Goal: Find contact information: Find contact information

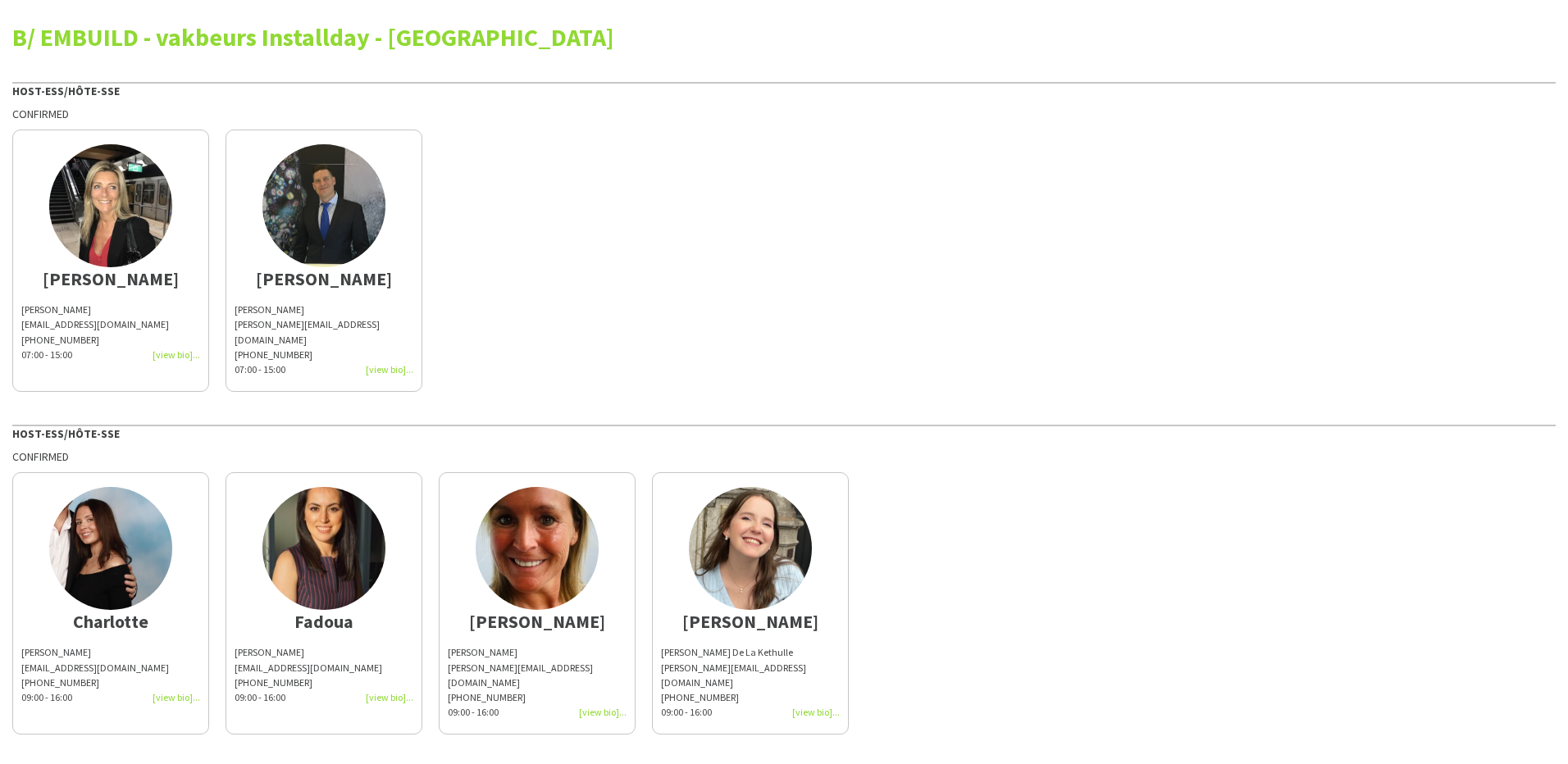
drag, startPoint x: 104, startPoint y: 309, endPoint x: 19, endPoint y: 311, distance: 85.0
click at [19, 311] on app-share-pages-crew-card "Carla Carla Vanderheyden carlavanderheyden@hotmail.com +32494837092 07:00 - 15:…" at bounding box center [110, 260] width 196 height 262
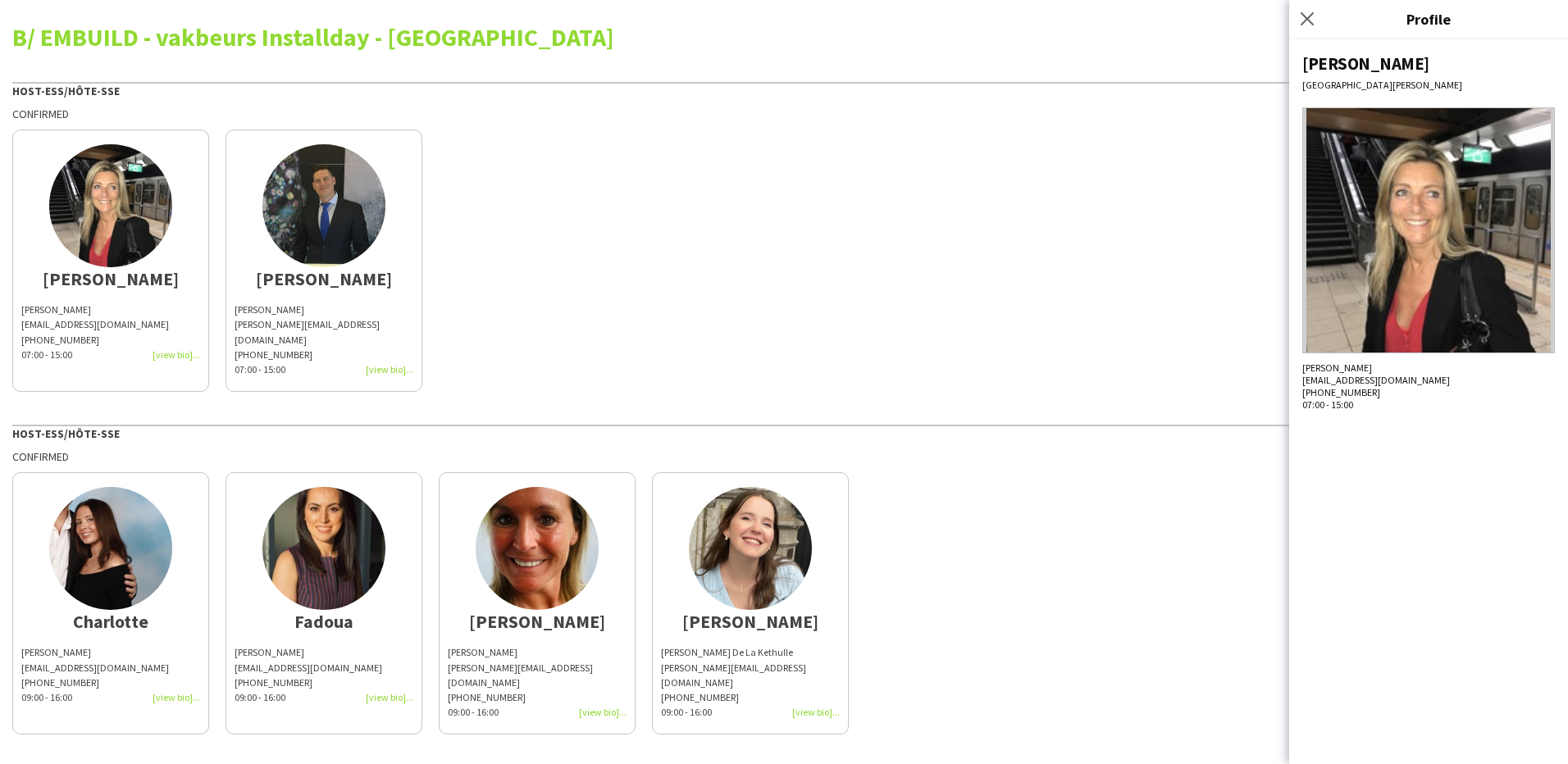
copy div "[PERSON_NAME]"
drag, startPoint x: 1392, startPoint y: 366, endPoint x: 1285, endPoint y: 369, distance: 107.0
click at [1285, 369] on body "B/ EMBUILD - vakbeurs Installday - Brussels Gate Host-ess/Hôte-sse Confirmed Ca…" at bounding box center [784, 382] width 1568 height 764
copy body "Host-ess/Hôte-sse Confirmed Charlotte Charlotte Goeman charlottegoeman@hotmail.…"
drag, startPoint x: 1285, startPoint y: 369, endPoint x: 1343, endPoint y: 369, distance: 58.0
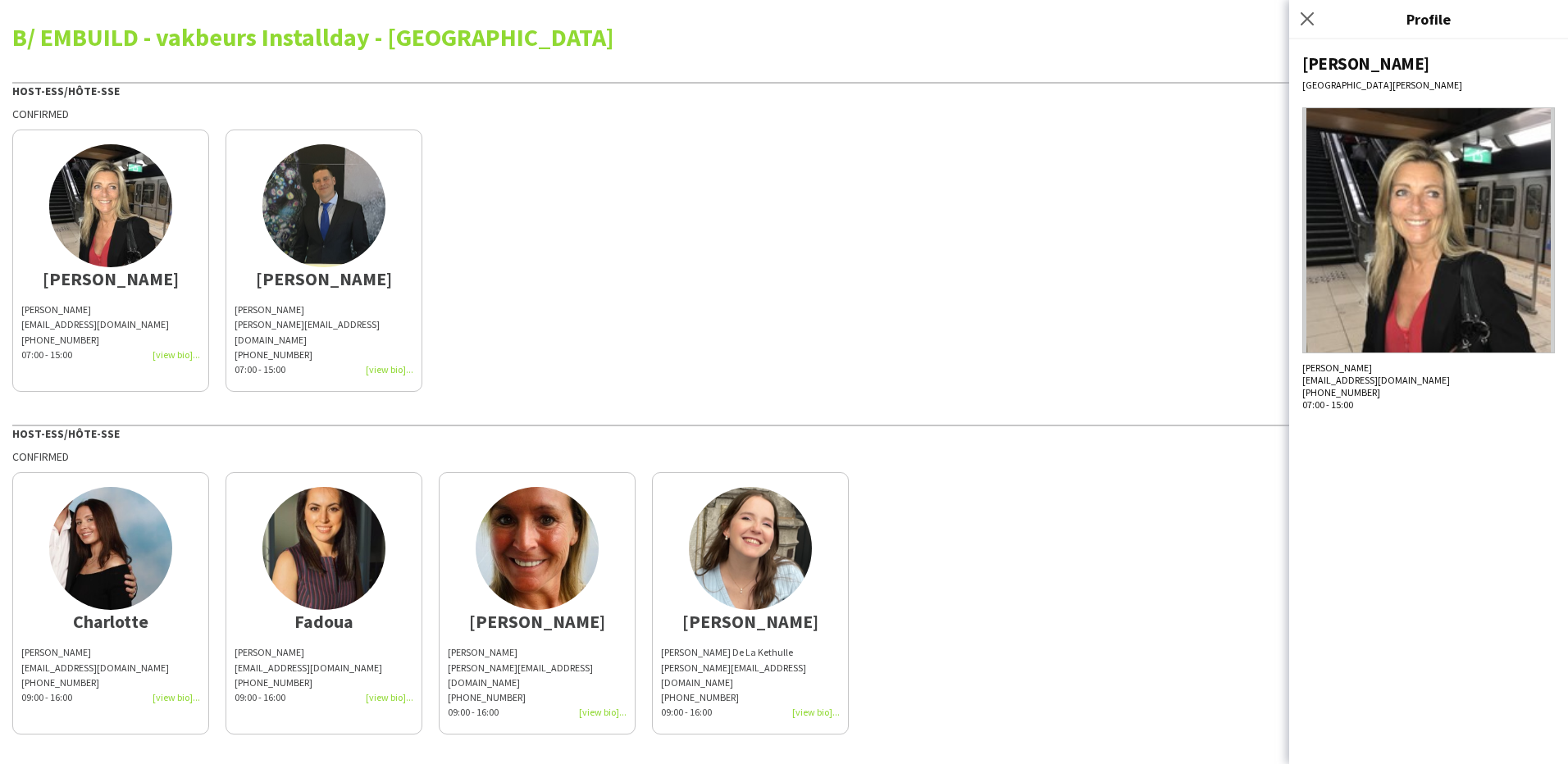
click at [1334, 369] on div "[PERSON_NAME]" at bounding box center [1428, 368] width 252 height 12
click at [1385, 370] on div "[PERSON_NAME]" at bounding box center [1428, 368] width 252 height 12
click at [1305, 369] on div "[PERSON_NAME]" at bounding box center [1428, 368] width 252 height 12
copy div "[PERSON_NAME]"
drag, startPoint x: 1451, startPoint y: 382, endPoint x: 1303, endPoint y: 378, distance: 148.1
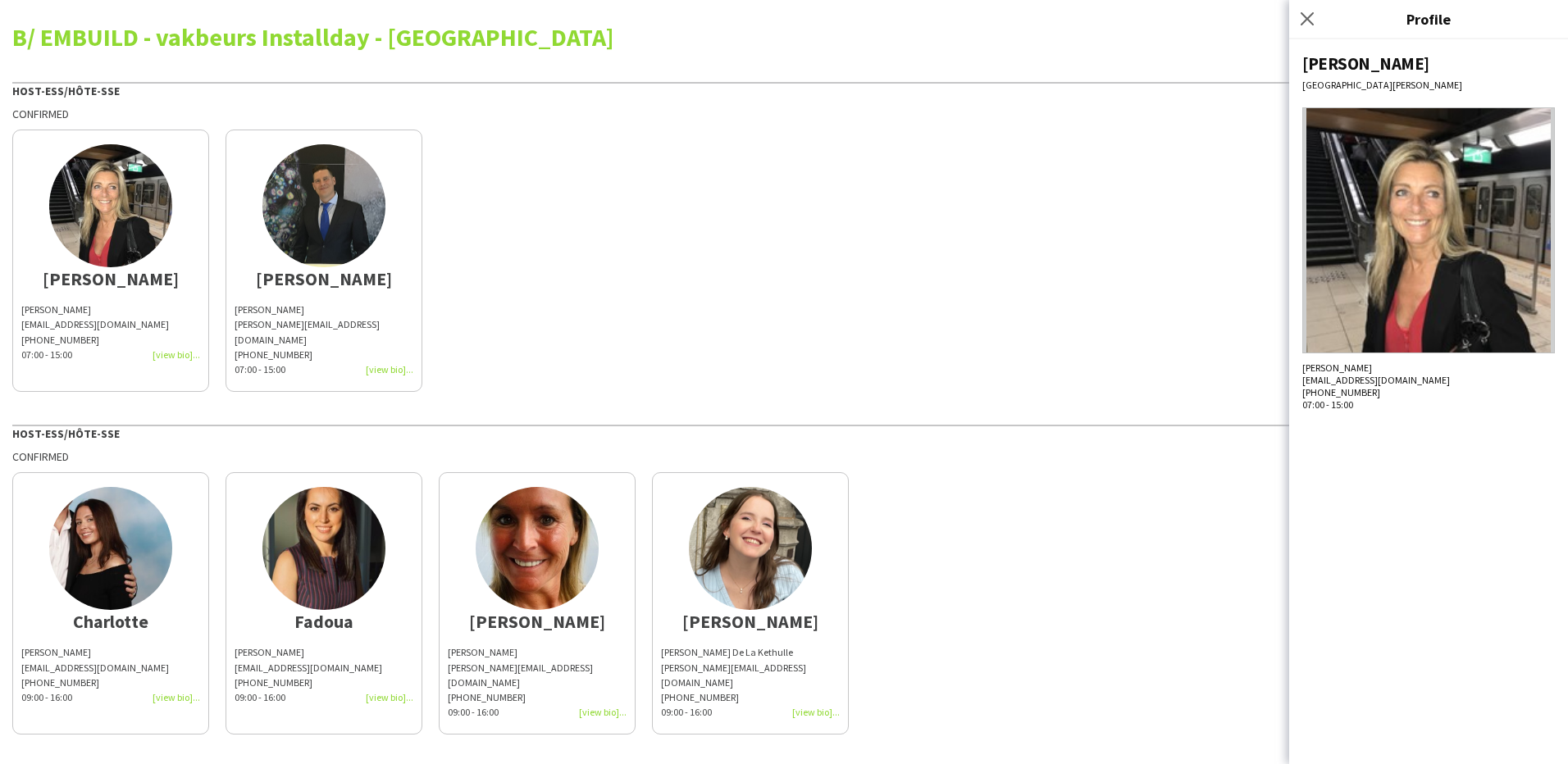
click at [1303, 378] on div "[EMAIL_ADDRESS][DOMAIN_NAME]" at bounding box center [1428, 380] width 252 height 12
copy div "[EMAIL_ADDRESS][DOMAIN_NAME]"
drag, startPoint x: 330, startPoint y: 305, endPoint x: 236, endPoint y: 307, distance: 94.0
click at [236, 307] on div "[PERSON_NAME]" at bounding box center [324, 310] width 179 height 15
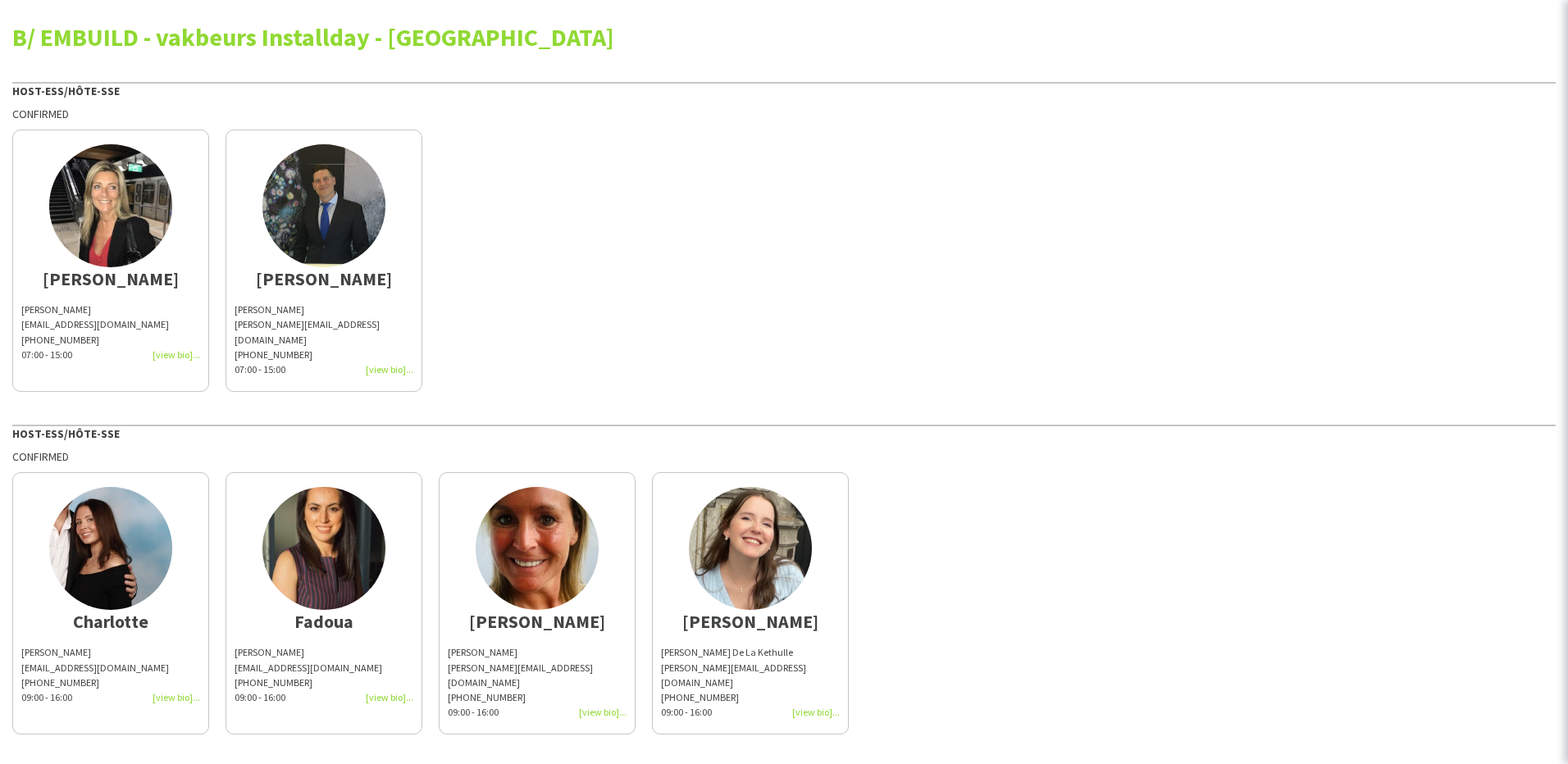
copy span "[PERSON_NAME]"
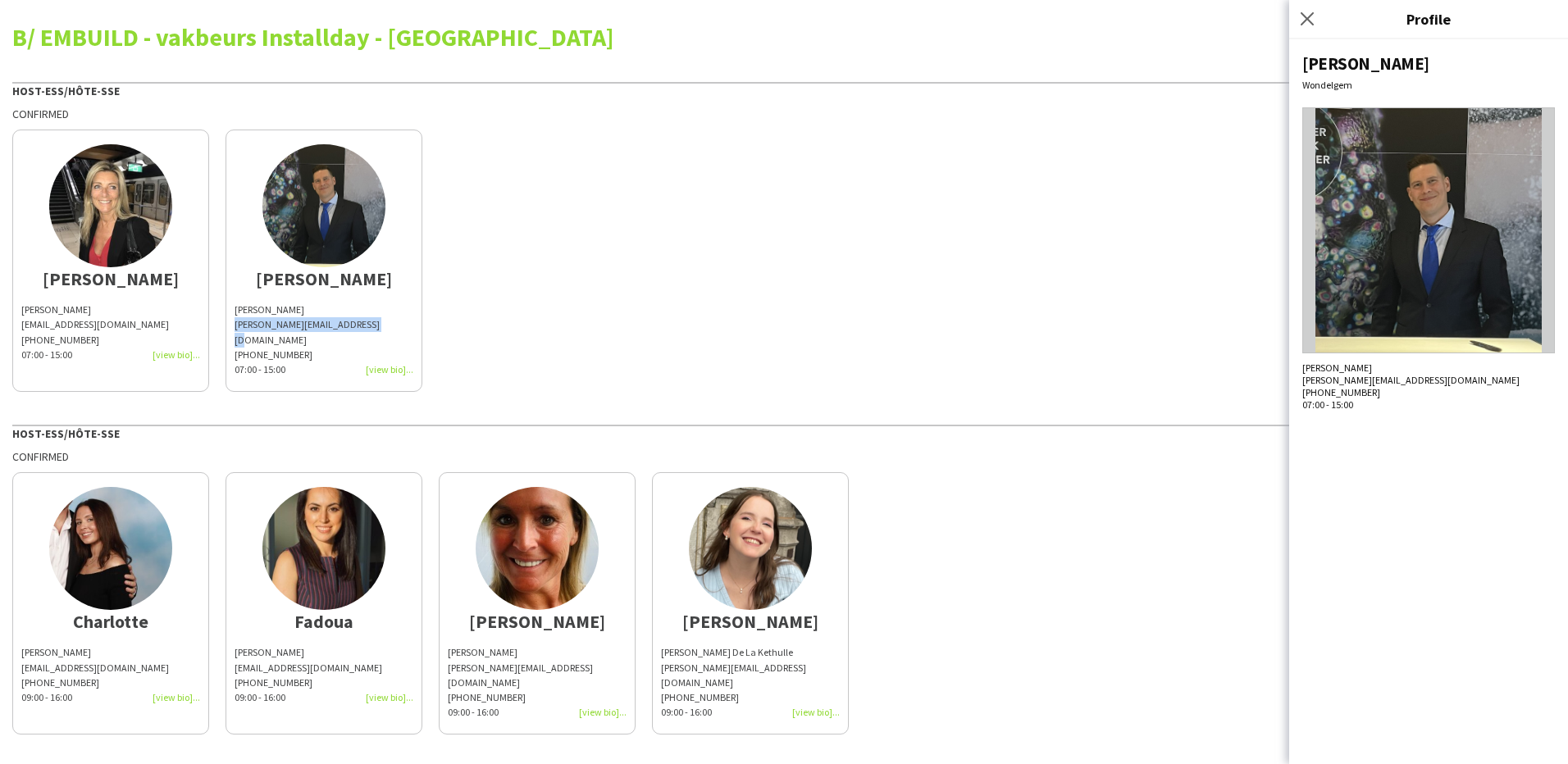
drag, startPoint x: 381, startPoint y: 322, endPoint x: 236, endPoint y: 330, distance: 145.2
click at [236, 330] on div "[PERSON_NAME][EMAIL_ADDRESS][DOMAIN_NAME]" at bounding box center [324, 331] width 179 height 29
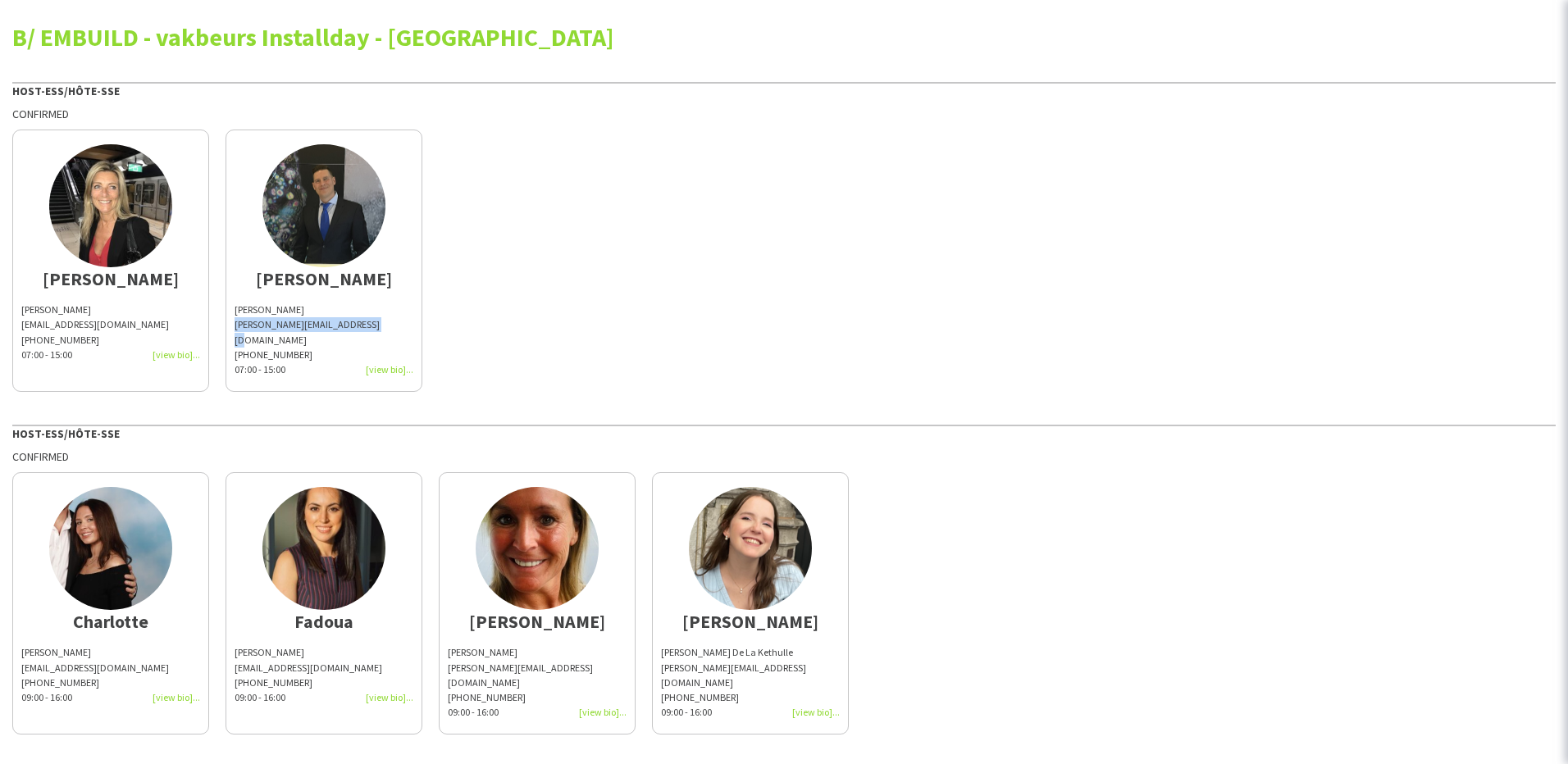
copy span "[PERSON_NAME][EMAIL_ADDRESS][DOMAIN_NAME]"
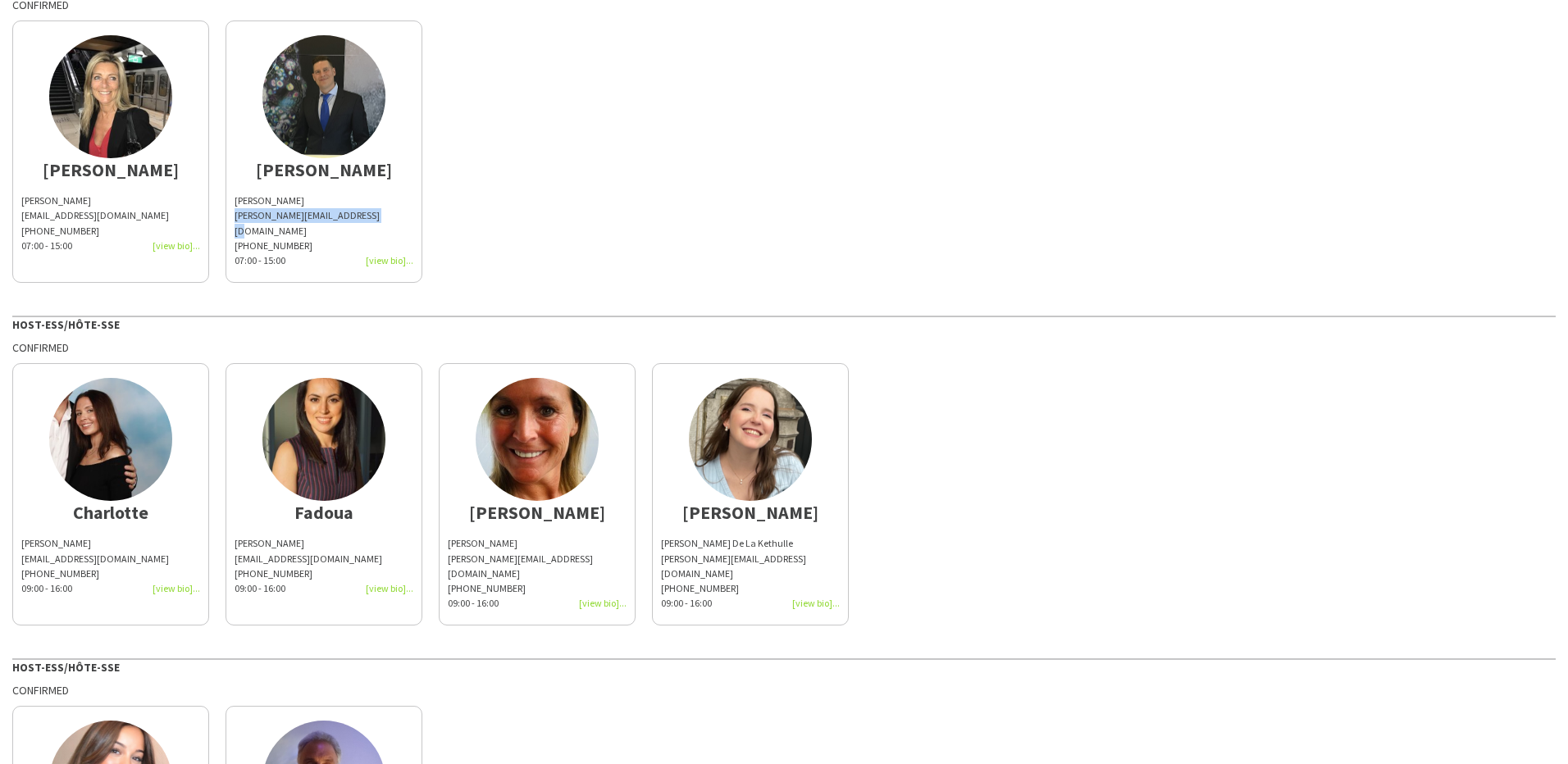
scroll to position [164, 0]
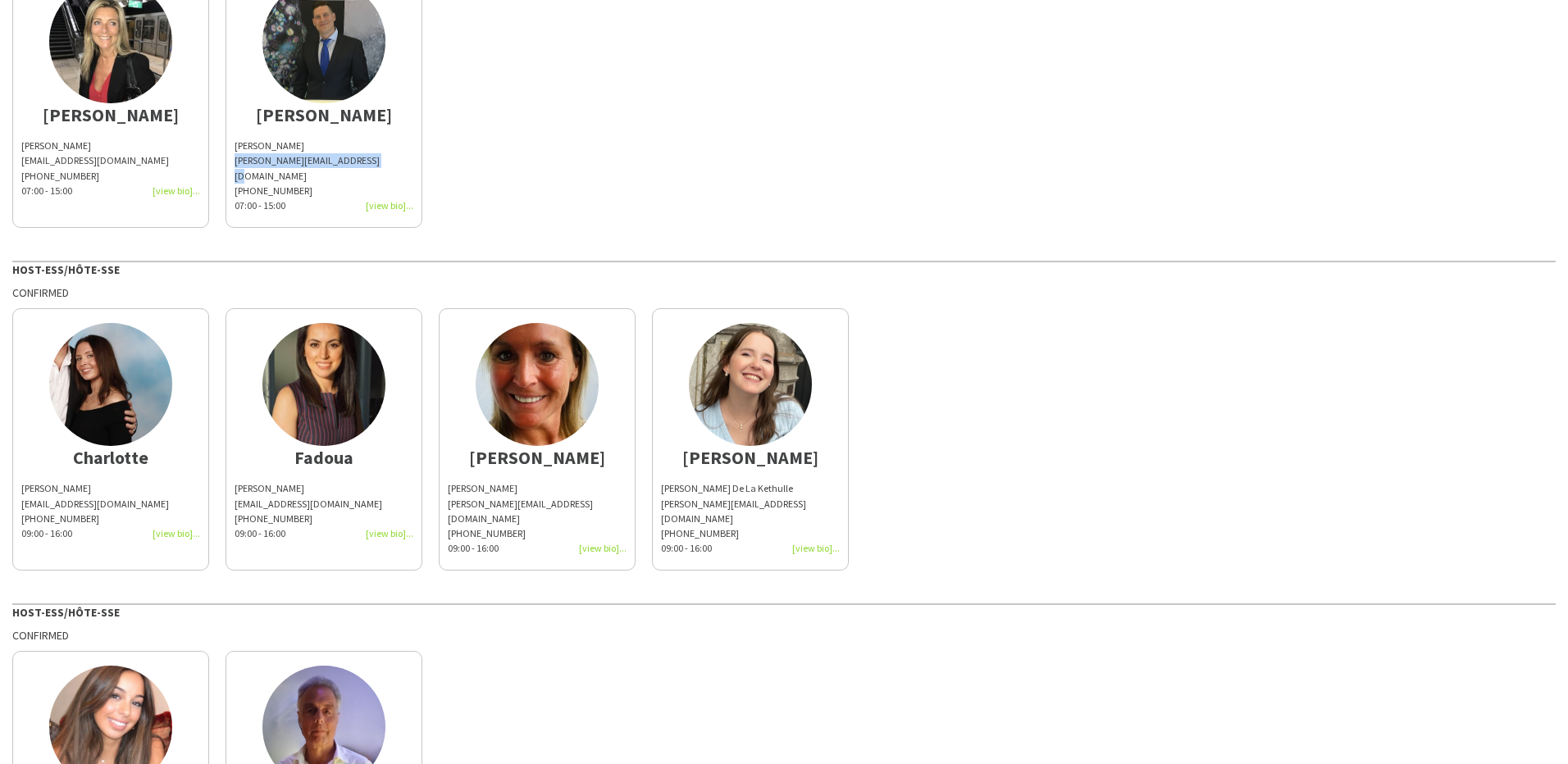
drag, startPoint x: 76, startPoint y: 475, endPoint x: 20, endPoint y: 479, distance: 56.1
click at [20, 479] on app-share-pages-crew-card "[PERSON_NAME] [PERSON_NAME][EMAIL_ADDRESS][DOMAIN_NAME] [PHONE_NUMBER]:00 - 16:…" at bounding box center [110, 439] width 196 height 262
copy div "[PERSON_NAME]"
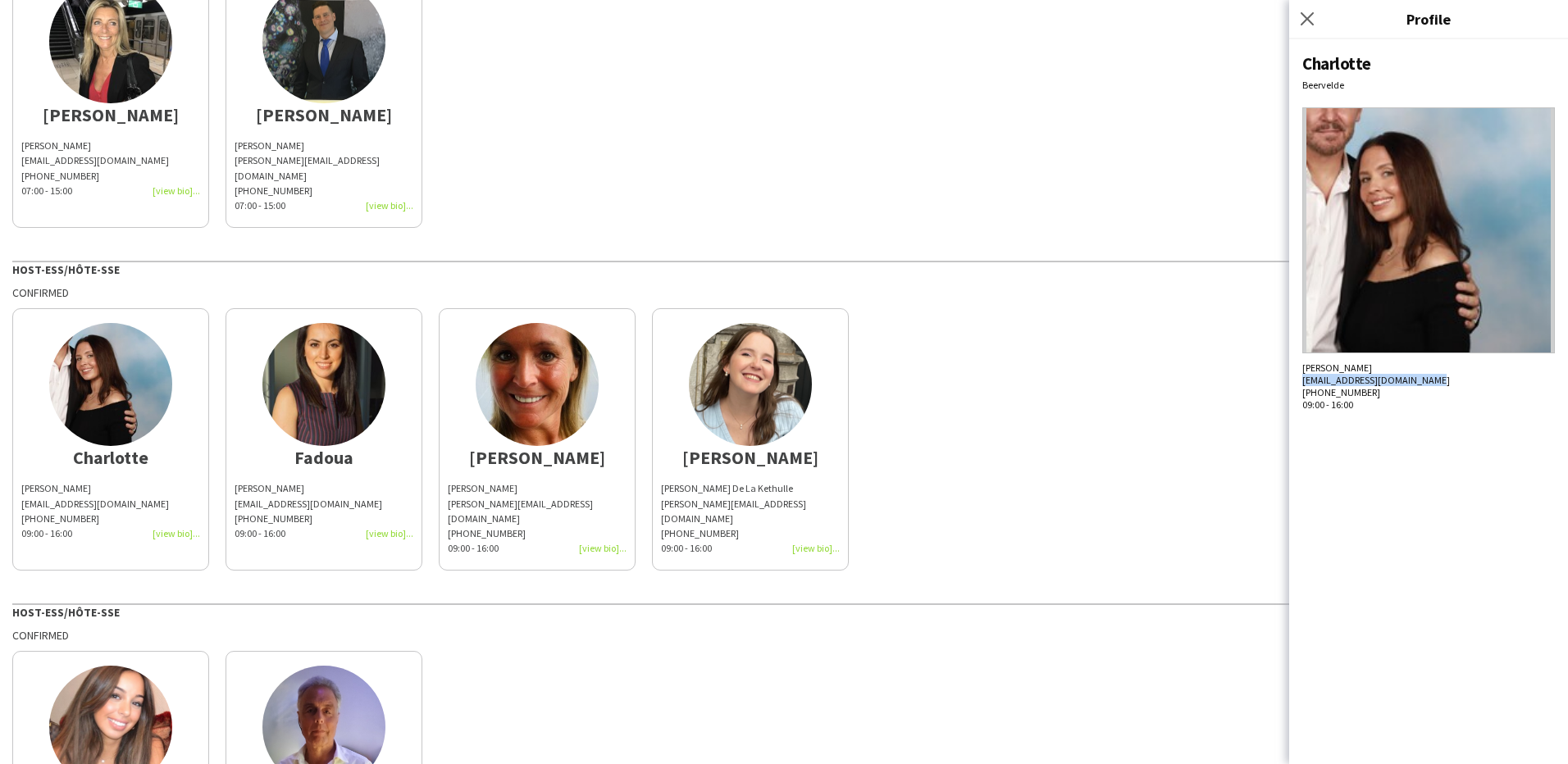
drag, startPoint x: 1361, startPoint y: 386, endPoint x: 1302, endPoint y: 385, distance: 59.0
click at [1302, 385] on div "Charlotte Beervelde Charlotte Goeman charlottegoeman@hotmail.com +32472970070 0…" at bounding box center [1429, 402] width 279 height 725
copy div "[EMAIL_ADDRESS][DOMAIN_NAME]"
drag, startPoint x: 310, startPoint y: 474, endPoint x: 236, endPoint y: 475, distance: 74.0
click at [236, 481] on div "[PERSON_NAME]" at bounding box center [324, 489] width 179 height 15
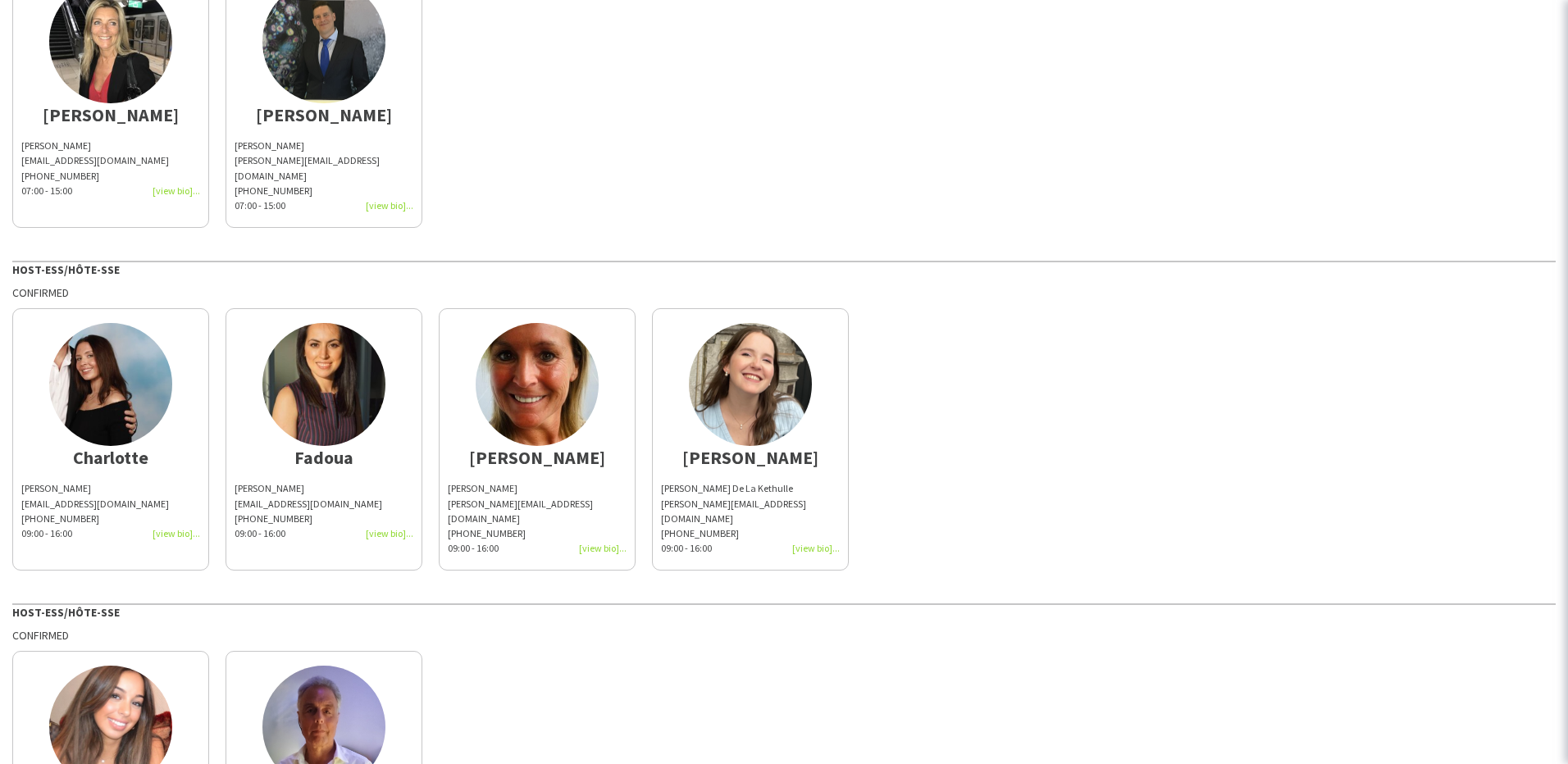
copy div "[PERSON_NAME]"
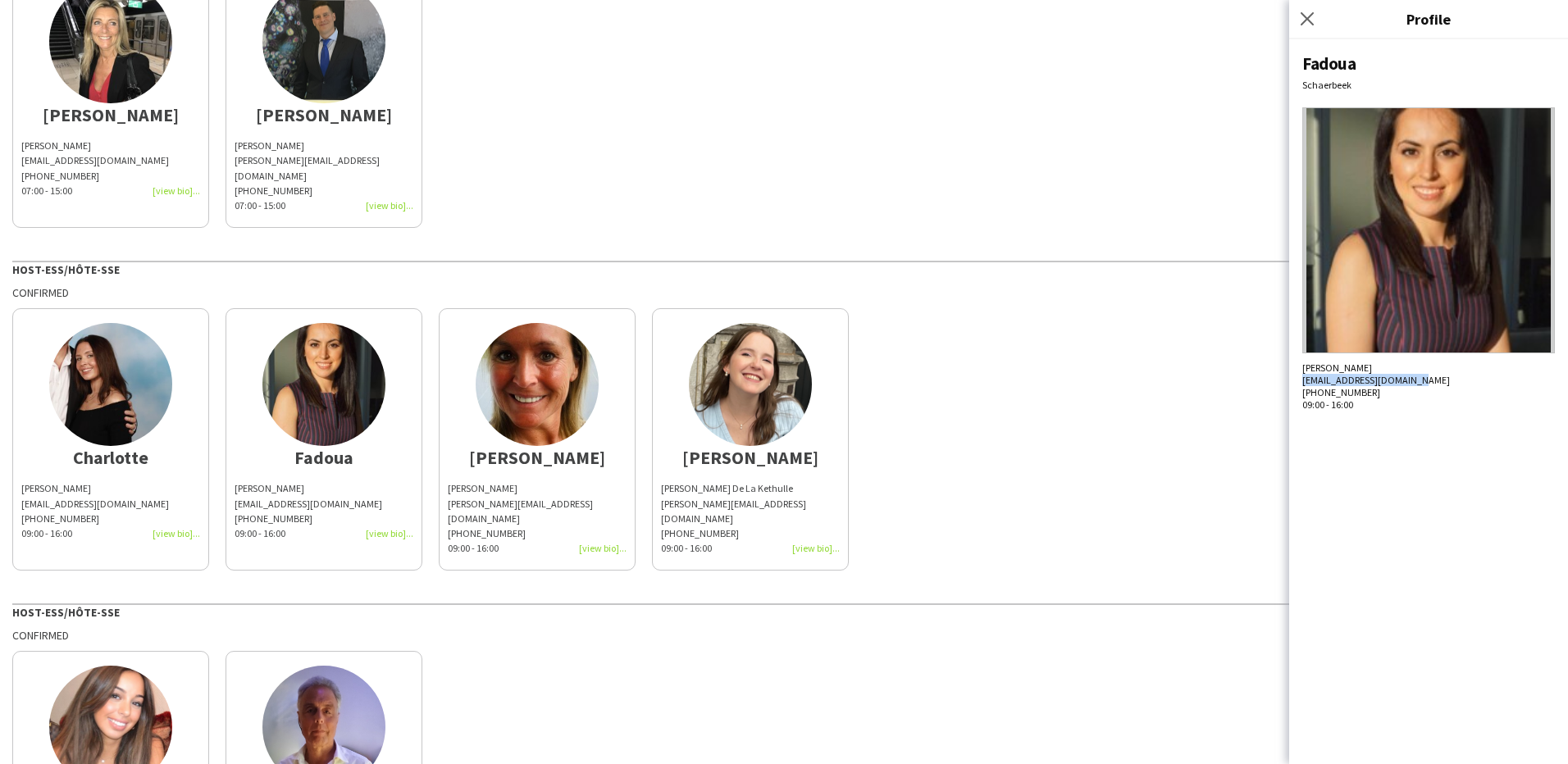
drag, startPoint x: 1422, startPoint y: 379, endPoint x: 1304, endPoint y: 384, distance: 118.1
click at [1304, 384] on div "[EMAIL_ADDRESS][DOMAIN_NAME]" at bounding box center [1428, 380] width 252 height 12
copy span "[EMAIL_ADDRESS][DOMAIN_NAME]"
drag, startPoint x: 517, startPoint y: 474, endPoint x: 446, endPoint y: 473, distance: 71.0
click at [446, 473] on app-share-pages-crew-card "[PERSON_NAME] [PERSON_NAME][EMAIL_ADDRESS][DOMAIN_NAME] [PHONE_NUMBER]:00 - 16:…" at bounding box center [537, 439] width 196 height 262
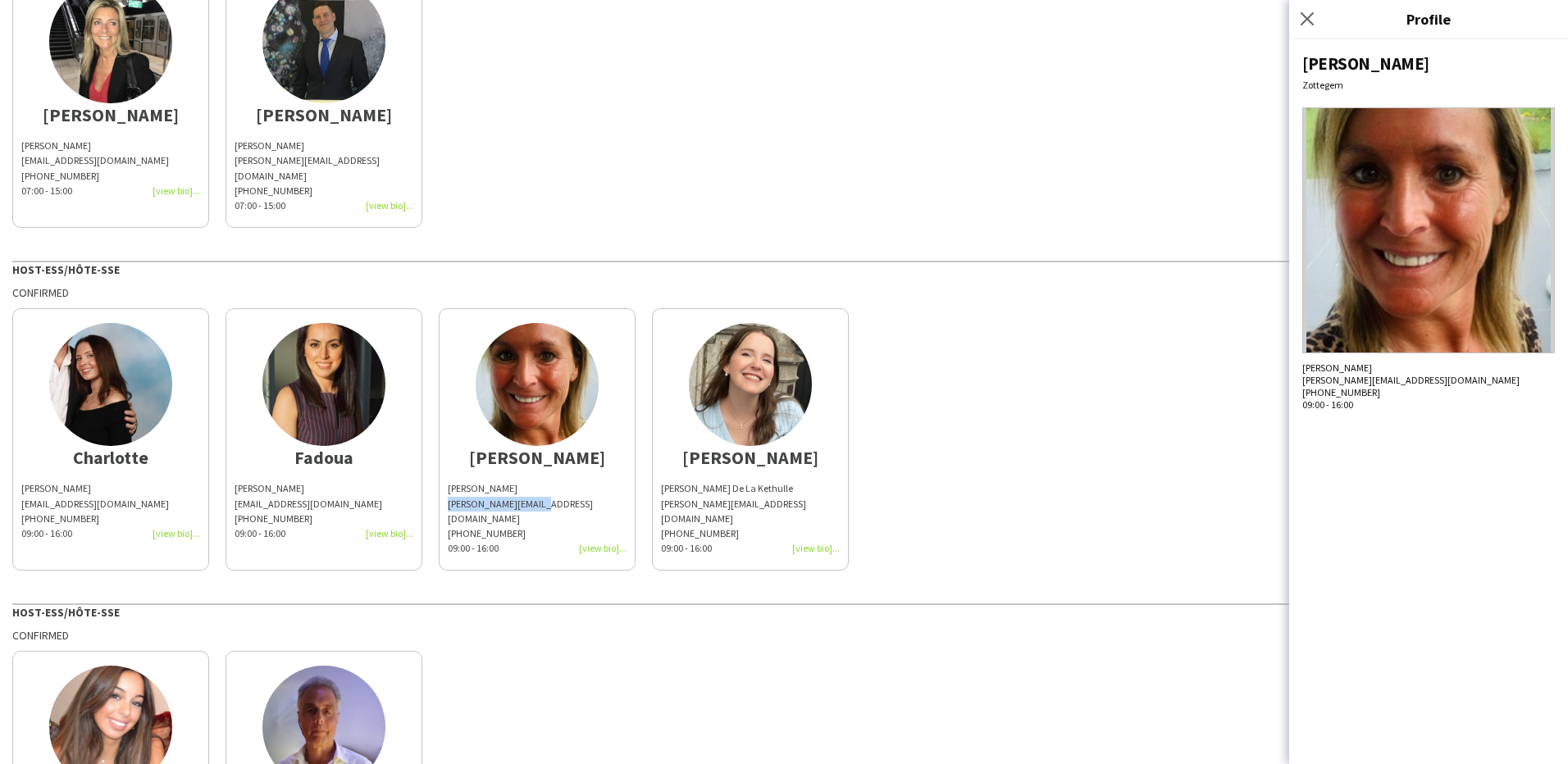
drag, startPoint x: 564, startPoint y: 489, endPoint x: 446, endPoint y: 488, distance: 118.0
click at [446, 488] on app-share-pages-crew-card "[PERSON_NAME] [PERSON_NAME][EMAIL_ADDRESS][DOMAIN_NAME] [PHONE_NUMBER]:00 - 16:…" at bounding box center [537, 439] width 196 height 262
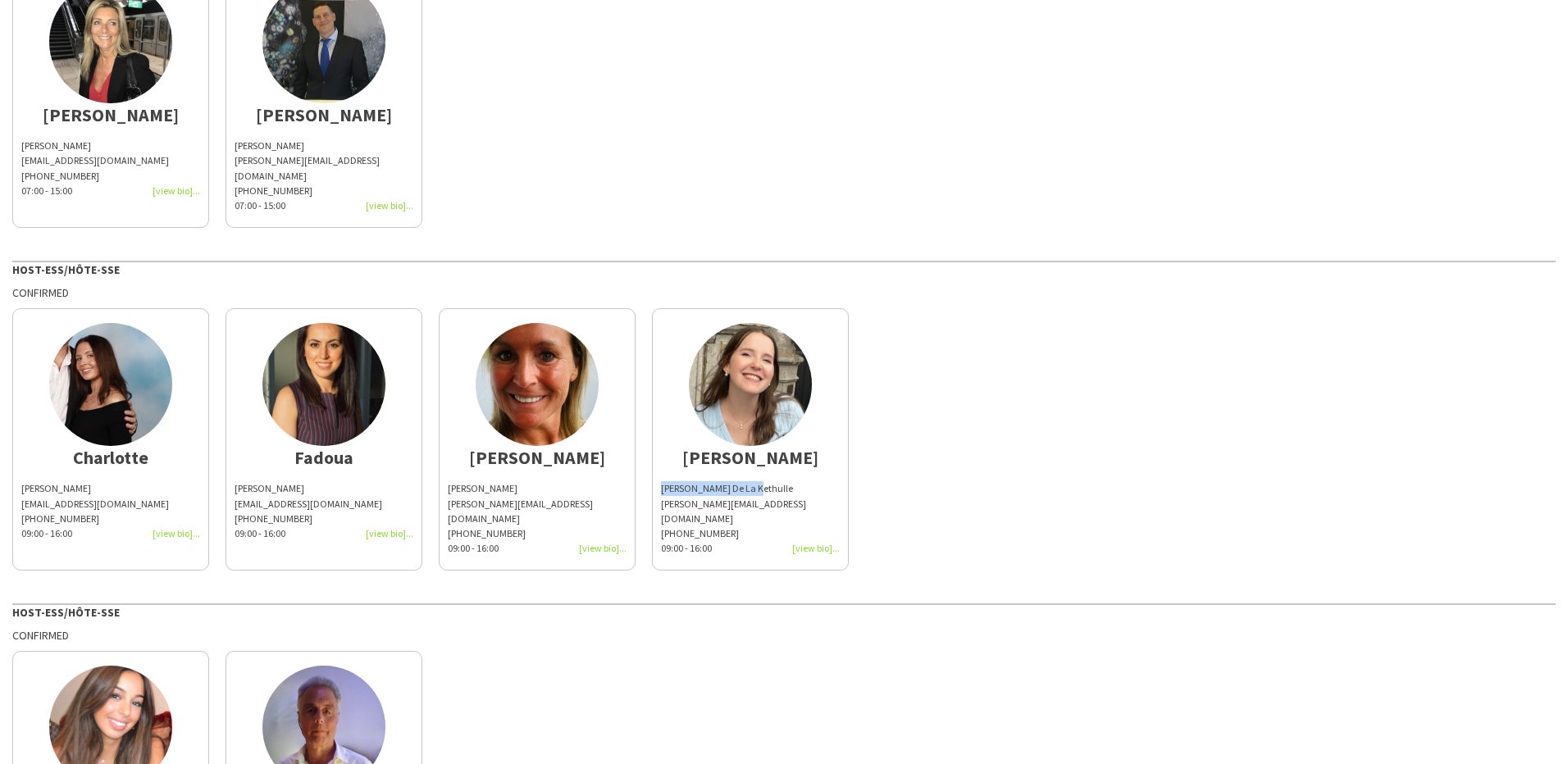
drag, startPoint x: 752, startPoint y: 473, endPoint x: 657, endPoint y: 473, distance: 95.0
click at [657, 473] on app-share-pages-crew-card "[PERSON_NAME] De La Kethulle [EMAIL_ADDRESS][DOMAIN_NAME] [PHONE_NUMBER]:00 - 1…" at bounding box center [750, 439] width 196 height 262
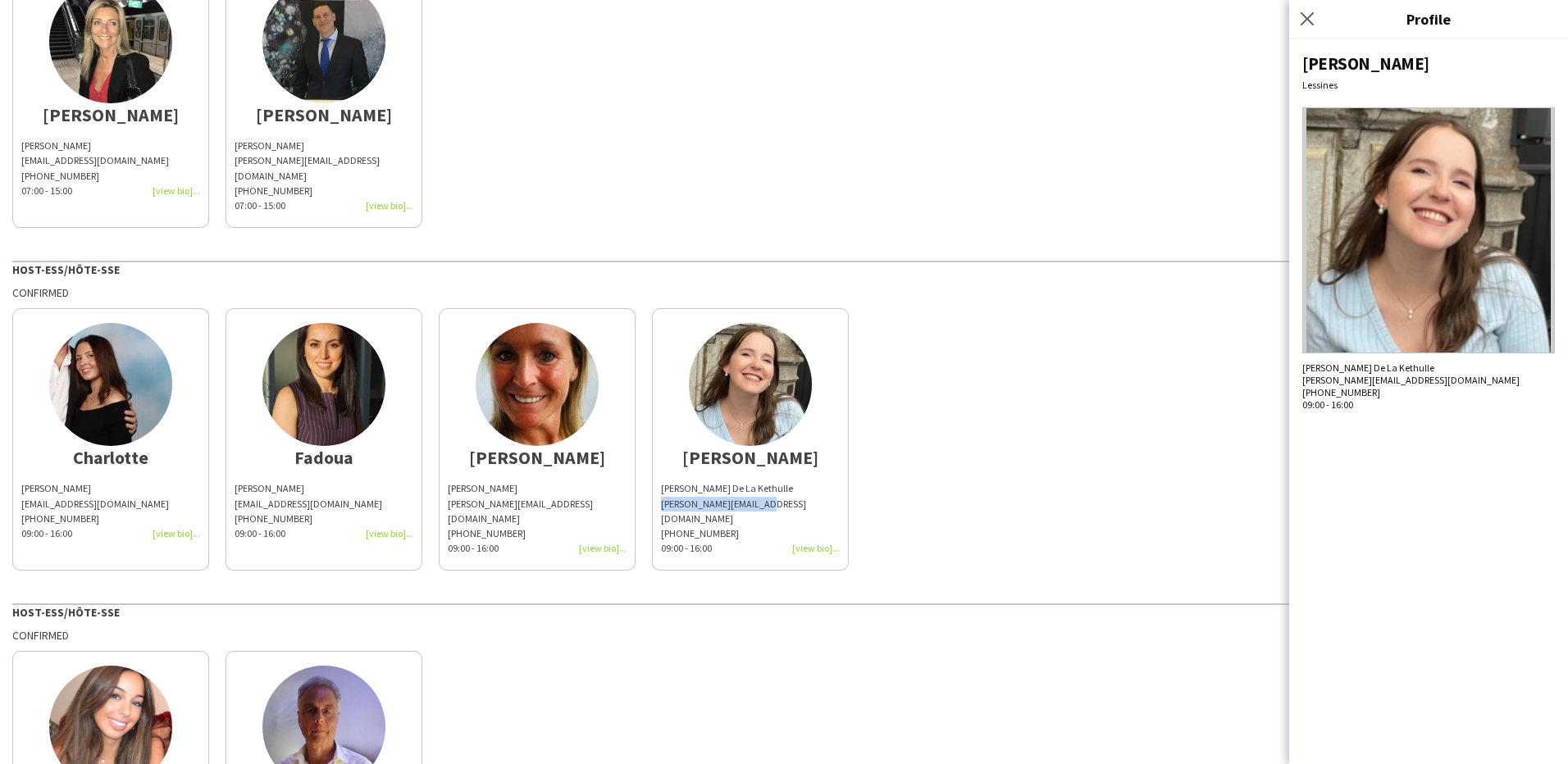
drag, startPoint x: 770, startPoint y: 489, endPoint x: 660, endPoint y: 489, distance: 110.0
click at [660, 489] on app-share-pages-crew-card "[PERSON_NAME] De La Kethulle [EMAIL_ADDRESS][DOMAIN_NAME] [PHONE_NUMBER]:00 - 1…" at bounding box center [750, 439] width 196 height 262
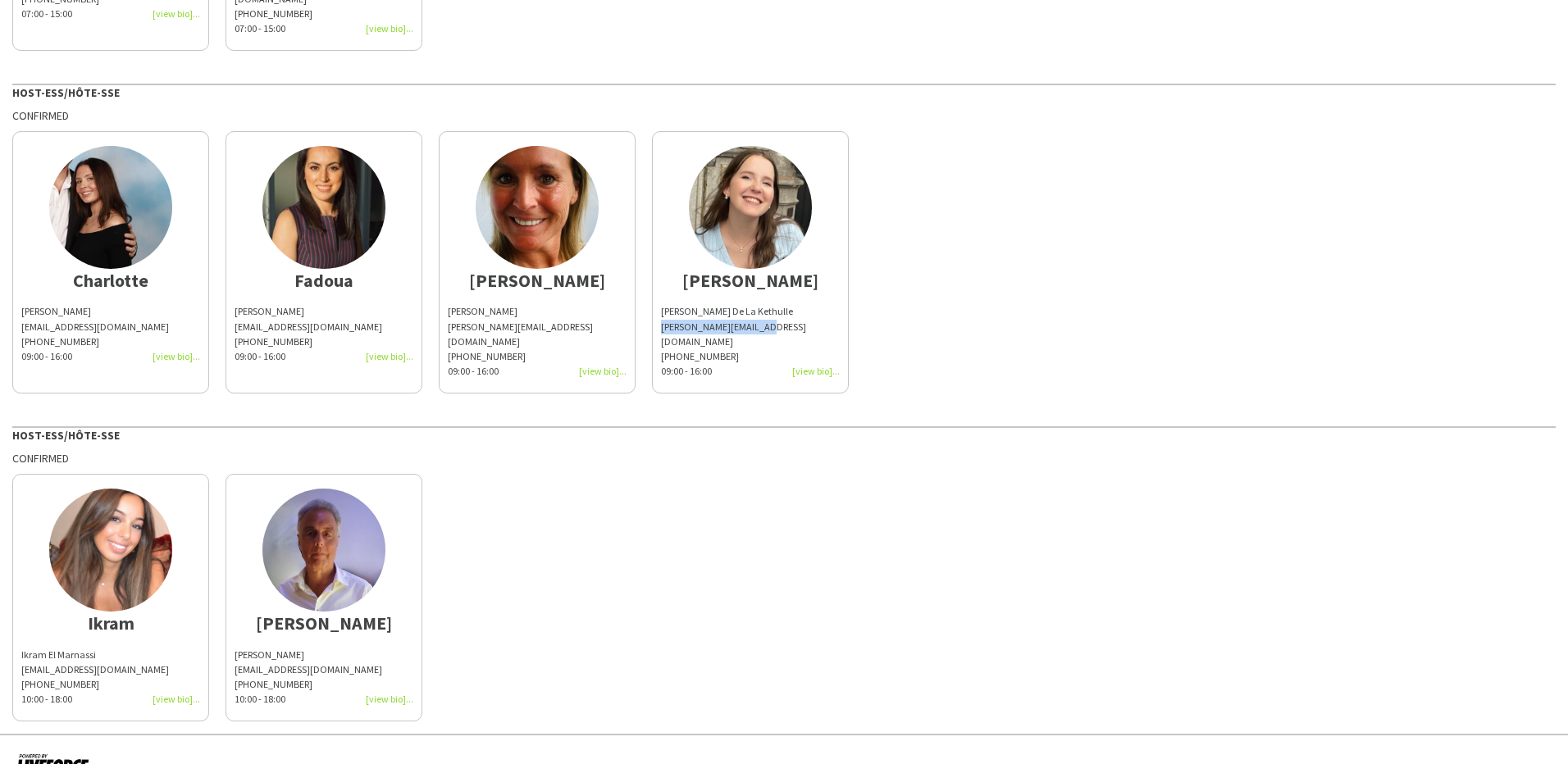
scroll to position [342, 0]
drag, startPoint x: 101, startPoint y: 624, endPoint x: -3, endPoint y: 624, distance: 104.0
click at [0, 624] on html "B/ EMBUILD - vakbeurs Installday - Brussels Gate Host-ess/Hôte-sse Confirmed Ca…" at bounding box center [784, 382] width 1568 height 764
drag, startPoint x: 109, startPoint y: 636, endPoint x: 19, endPoint y: 641, distance: 90.1
click at [19, 641] on app-share-pages-crew-card "Ikram Ikram El Marnassi ikram.elm@live.fr +32497170946 10:00 - 18:00" at bounding box center [110, 596] width 196 height 248
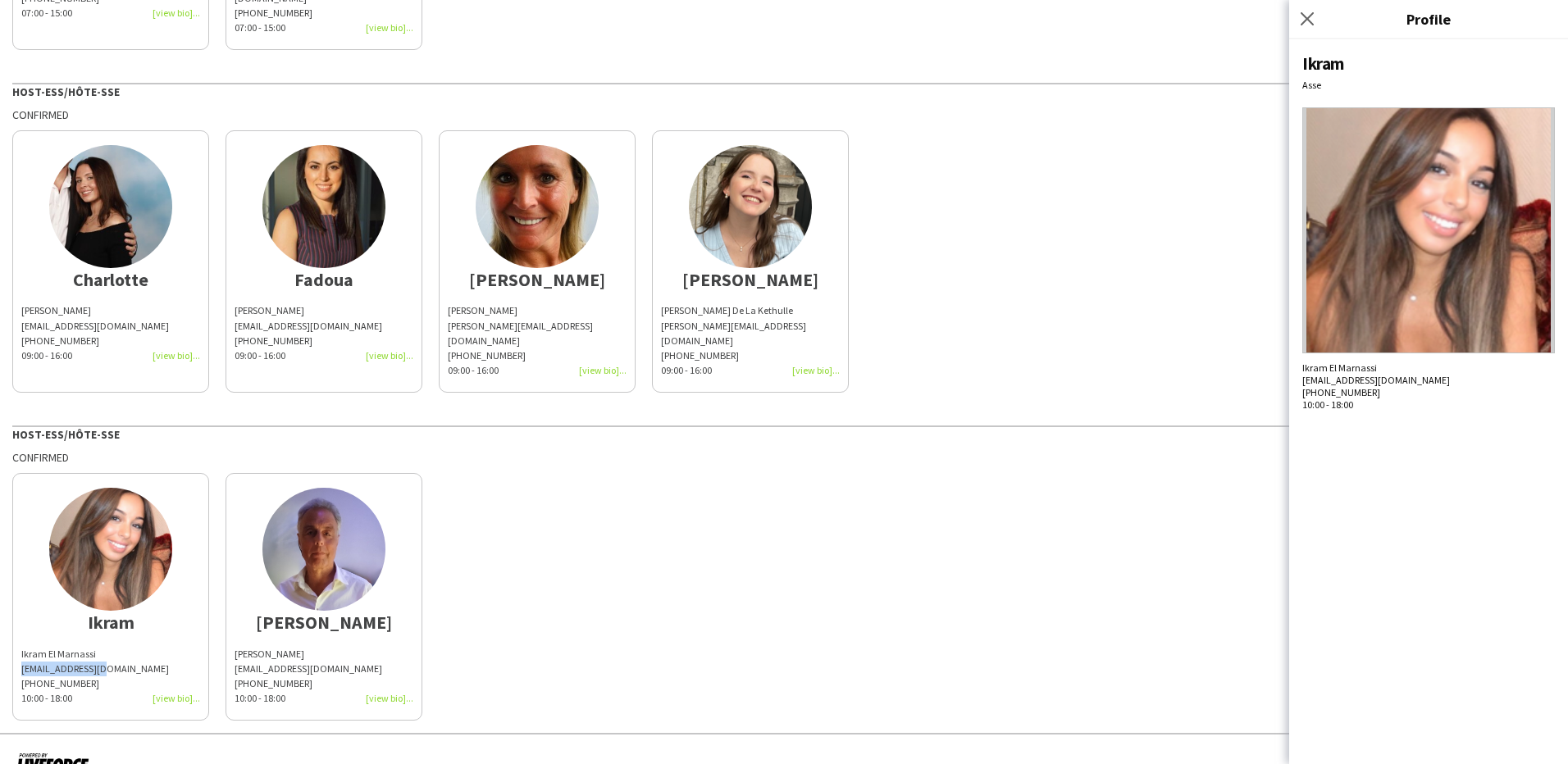
drag, startPoint x: 303, startPoint y: 624, endPoint x: 236, endPoint y: 624, distance: 67.0
click at [236, 647] on div "Raphael Lauwers raphl@hotmail.com +32485439682 10:00 - 18:00" at bounding box center [324, 676] width 179 height 60
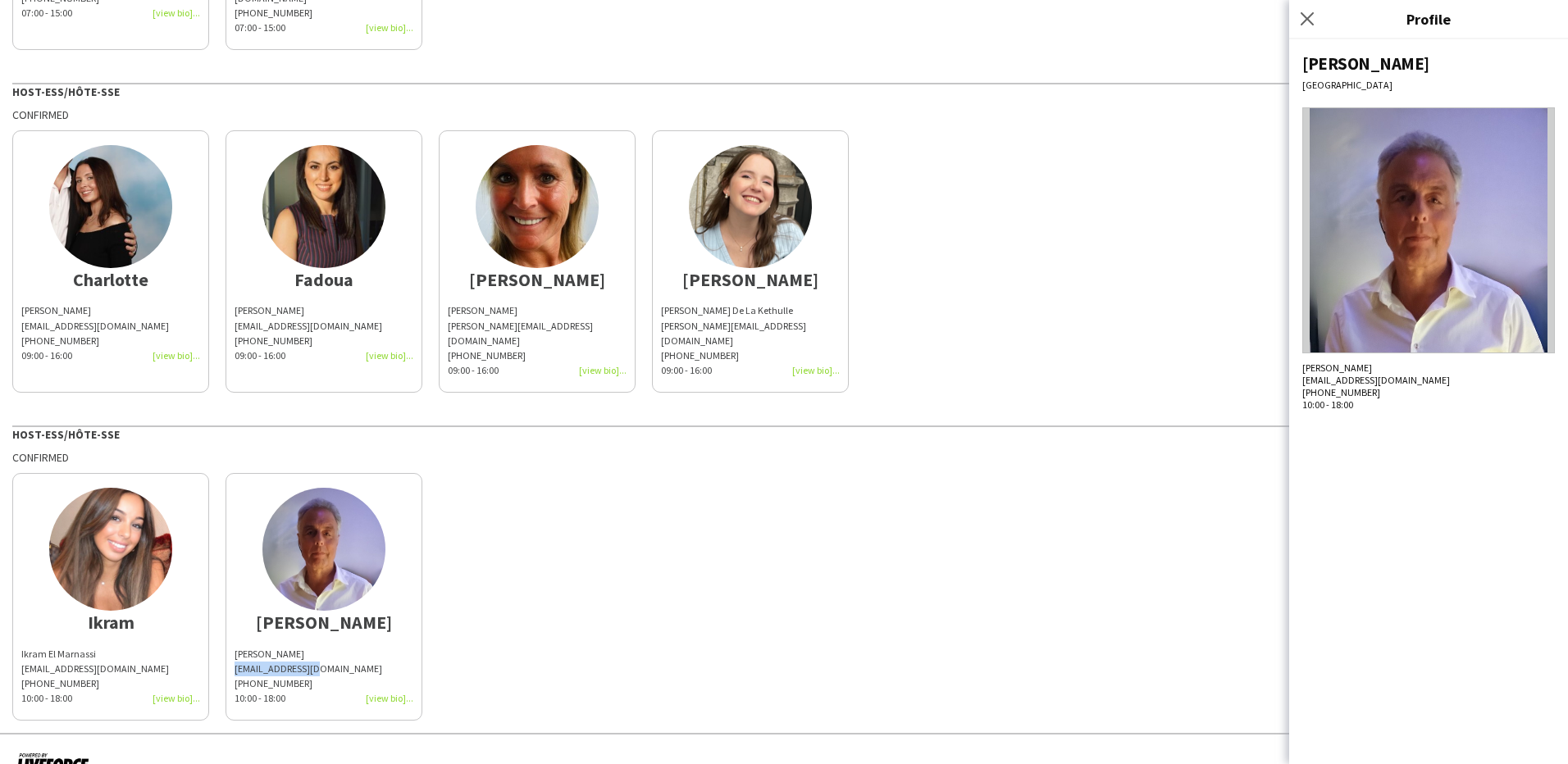
drag, startPoint x: 324, startPoint y: 639, endPoint x: 233, endPoint y: 641, distance: 91.0
click at [233, 641] on app-share-pages-crew-card "Raphael Raphael Lauwers raphl@hotmail.com +32485439682 10:00 - 18:00" at bounding box center [324, 596] width 196 height 248
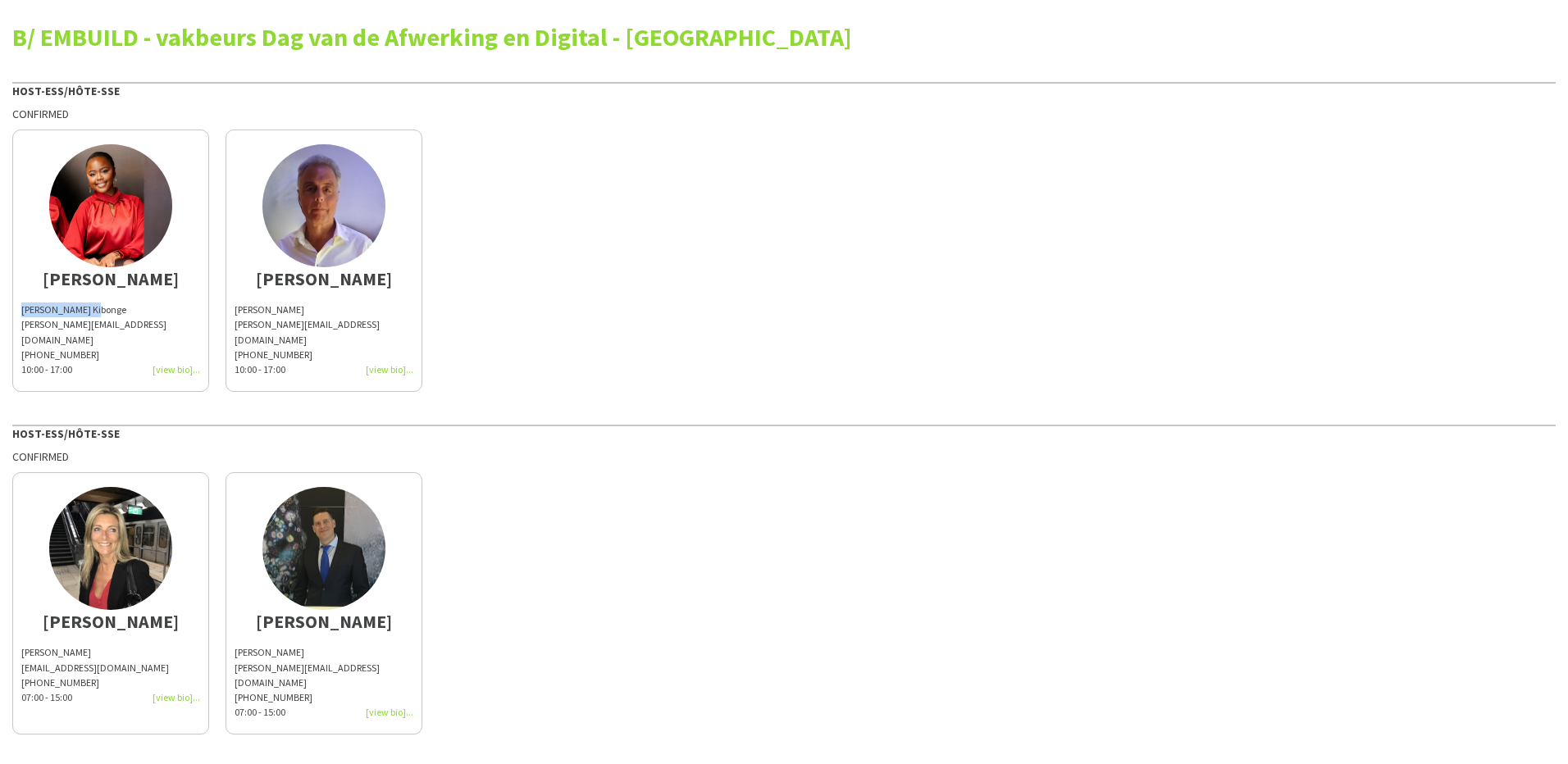
drag, startPoint x: 115, startPoint y: 303, endPoint x: 23, endPoint y: 306, distance: 92.0
click at [23, 306] on div "[PERSON_NAME] Kibonge" at bounding box center [110, 310] width 179 height 15
copy span "[PERSON_NAME] Kibonge"
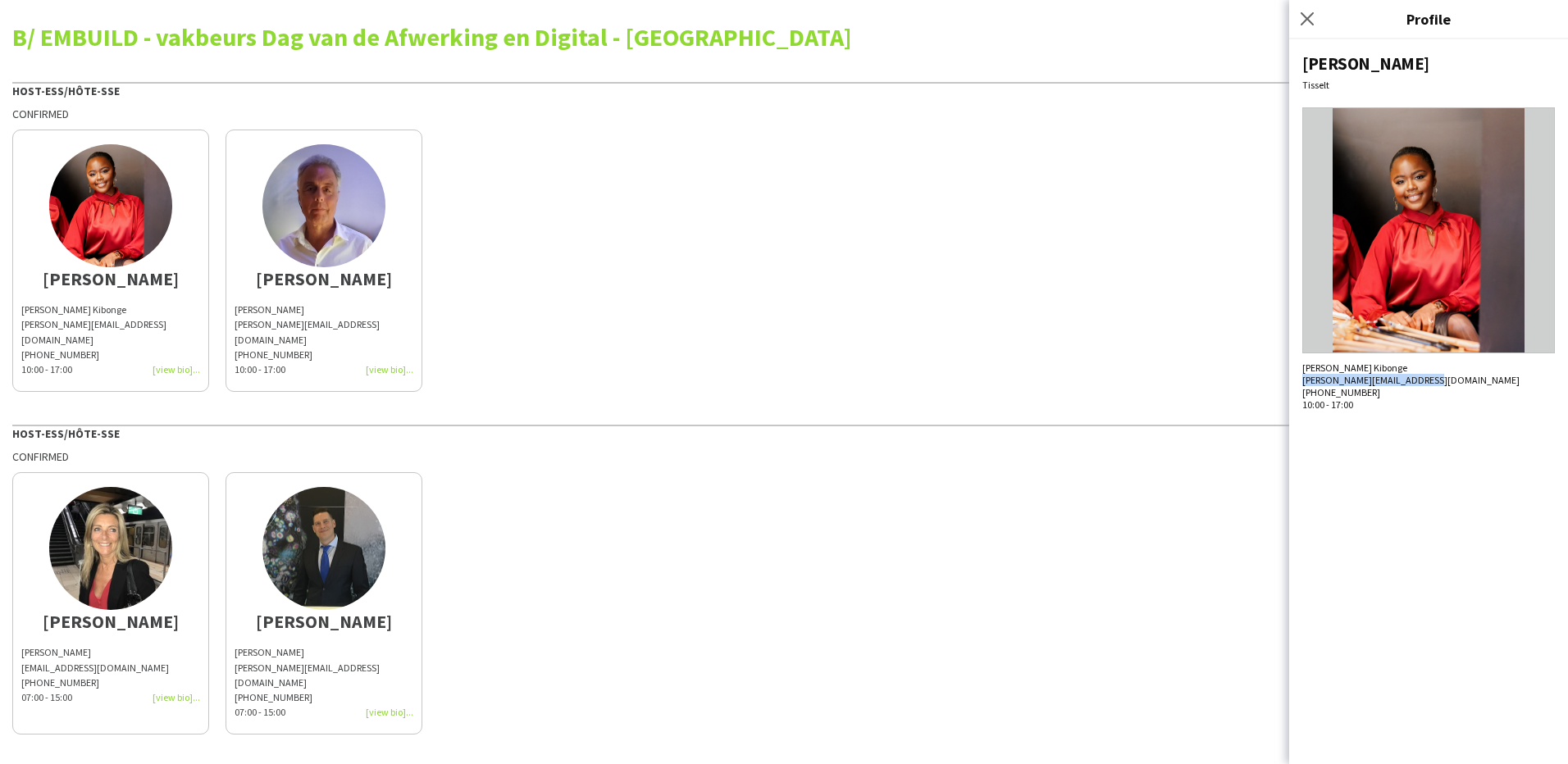
drag, startPoint x: 1440, startPoint y: 385, endPoint x: 1305, endPoint y: 380, distance: 135.1
click at [1305, 380] on div "[PERSON_NAME][EMAIL_ADDRESS][DOMAIN_NAME]" at bounding box center [1428, 380] width 252 height 12
copy span "[PERSON_NAME][EMAIL_ADDRESS][DOMAIN_NAME]"
drag, startPoint x: 99, startPoint y: 314, endPoint x: -38, endPoint y: 313, distance: 137.0
click at [0, 313] on html "B/ EMBUILD - vakbeurs Dag van de Afwerking en Digital - [GEOGRAPHIC_DATA] Host-…" at bounding box center [784, 382] width 1568 height 764
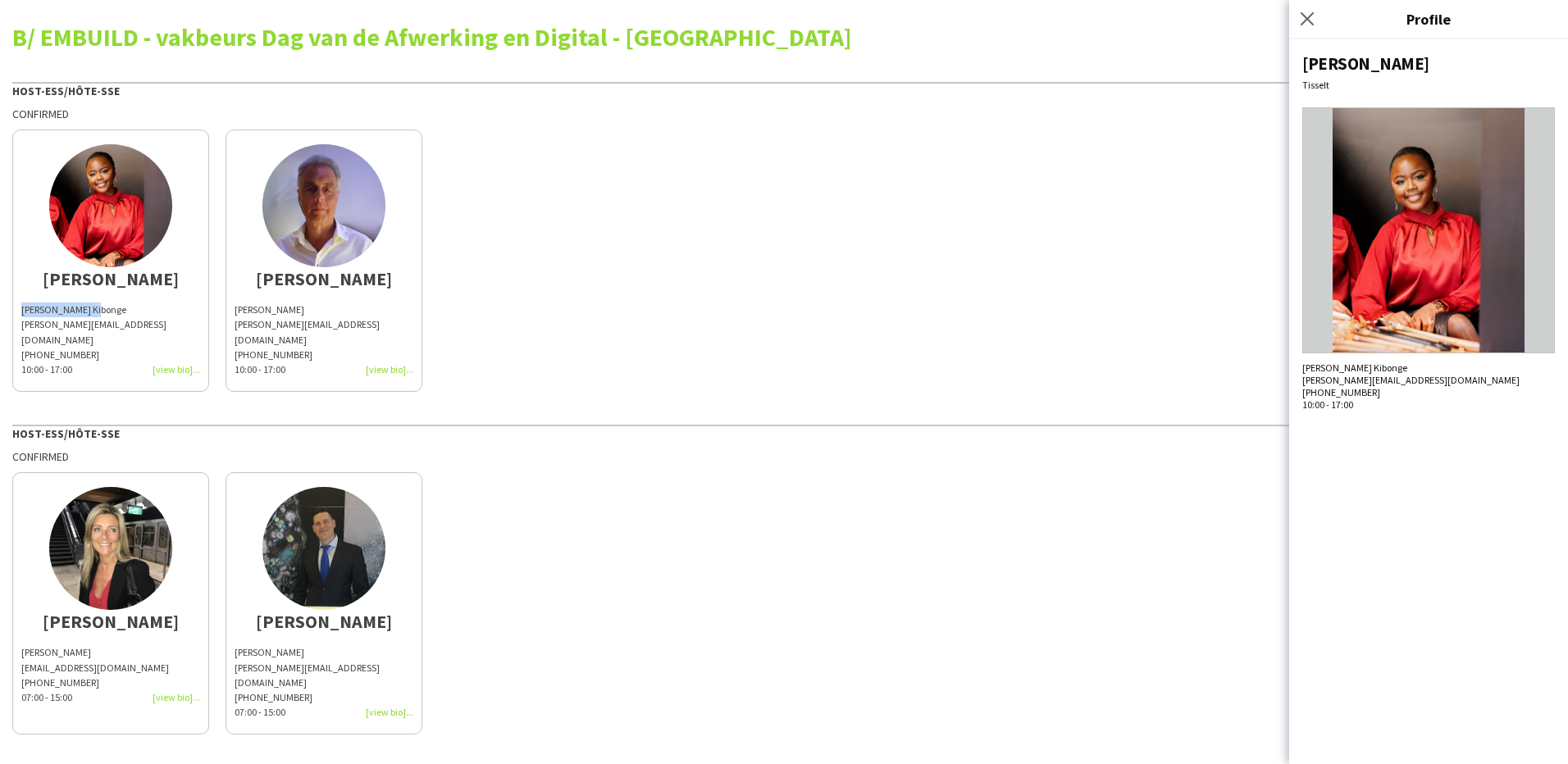
copy span "[PERSON_NAME] Kibonge"
drag, startPoint x: 143, startPoint y: 325, endPoint x: 15, endPoint y: 324, distance: 128.0
click at [15, 324] on app-share-pages-crew-card "[PERSON_NAME] [PERSON_NAME] Kibonge [PERSON_NAME][EMAIL_ADDRESS][DOMAIN_NAME] […" at bounding box center [110, 260] width 196 height 262
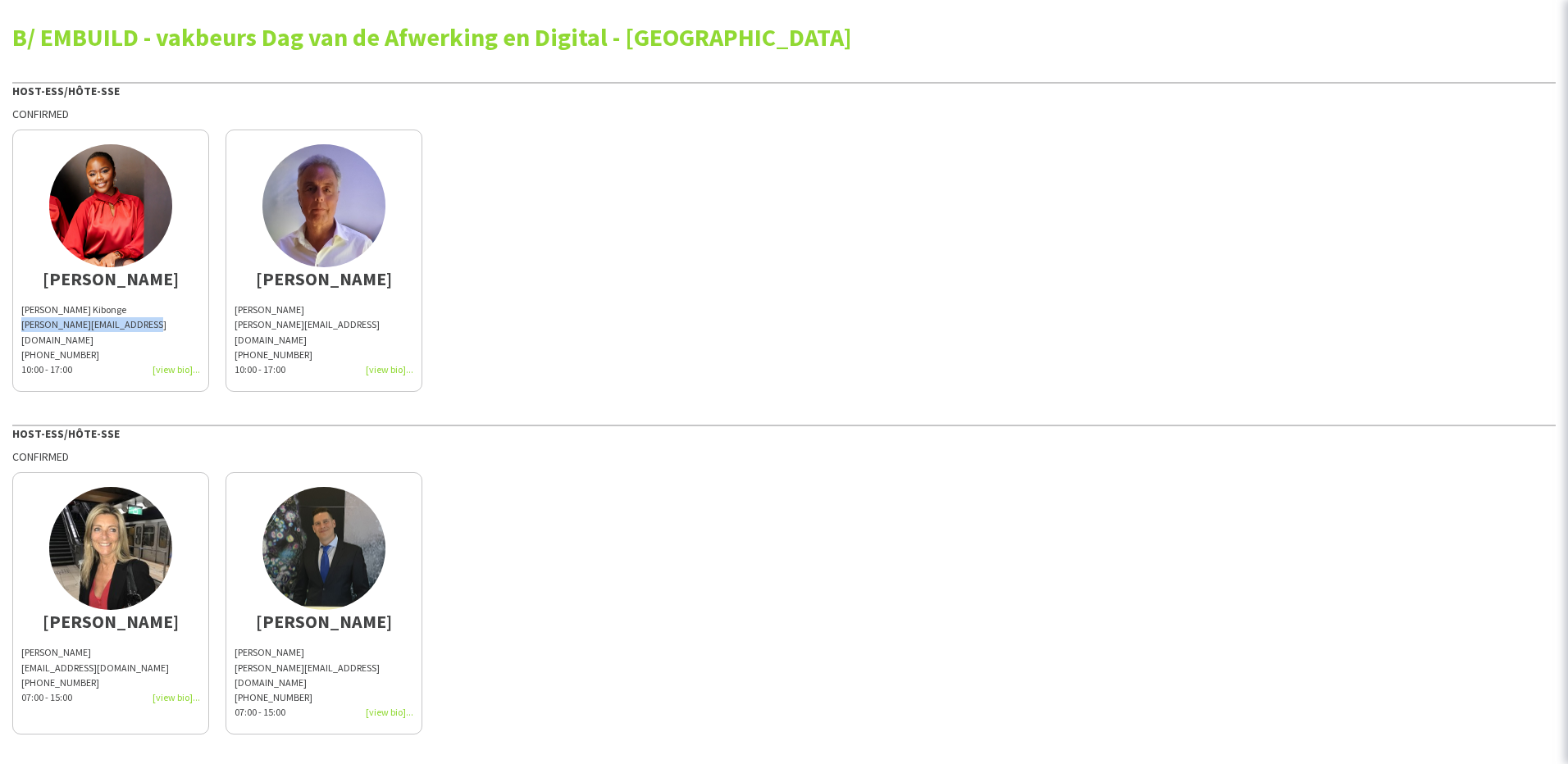
copy span "[PERSON_NAME][EMAIL_ADDRESS][DOMAIN_NAME]"
drag, startPoint x: 307, startPoint y: 312, endPoint x: 236, endPoint y: 311, distance: 71.0
click at [236, 311] on div "[PERSON_NAME] [PERSON_NAME][EMAIL_ADDRESS][DOMAIN_NAME] [PHONE_NUMBER]:00 - 17:…" at bounding box center [324, 340] width 179 height 75
copy span "[PERSON_NAME]"
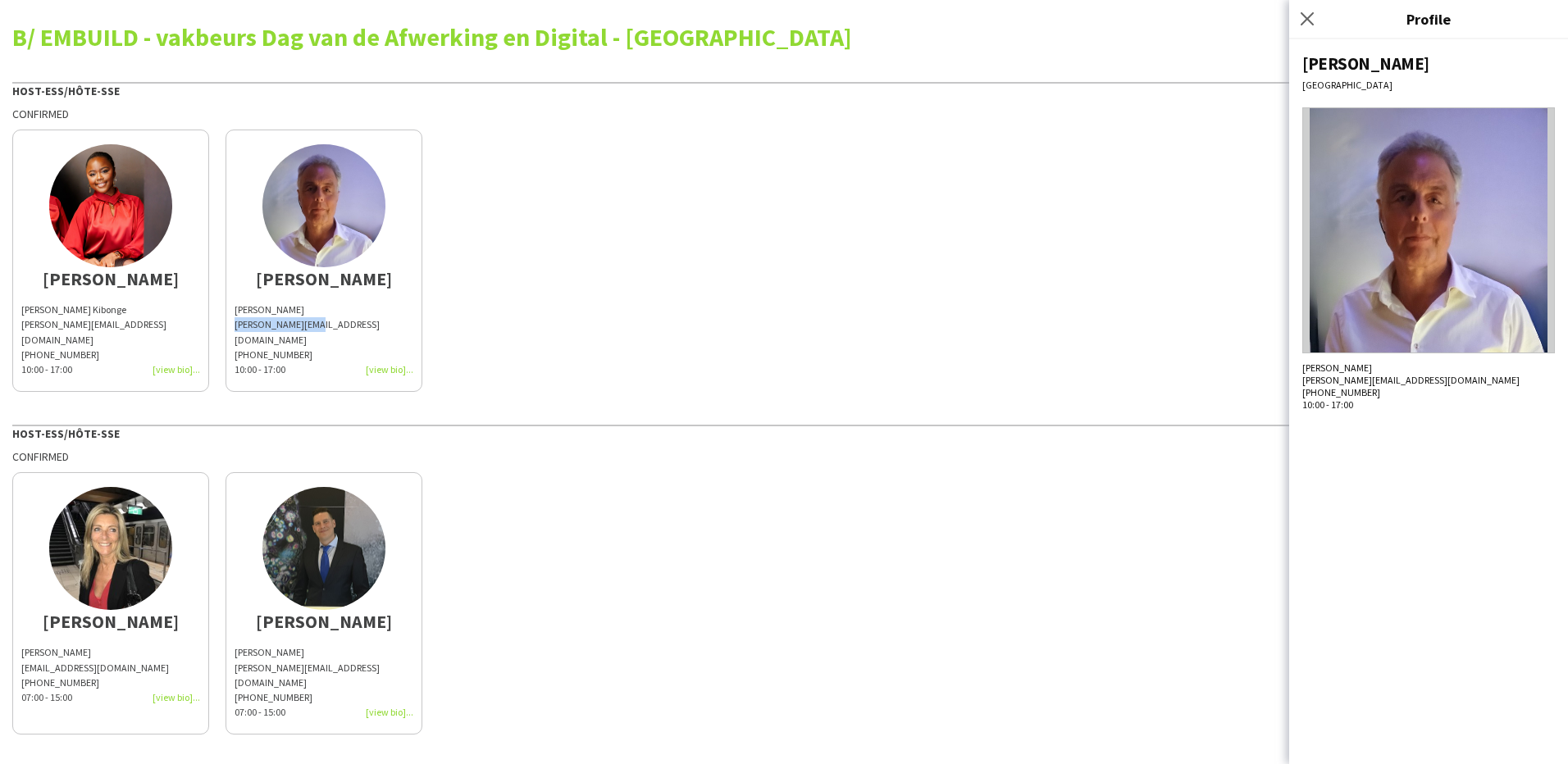
drag, startPoint x: 319, startPoint y: 327, endPoint x: 235, endPoint y: 325, distance: 84.0
click at [235, 325] on div "[PERSON_NAME][EMAIL_ADDRESS][DOMAIN_NAME] [PHONE_NUMBER]" at bounding box center [324, 339] width 179 height 45
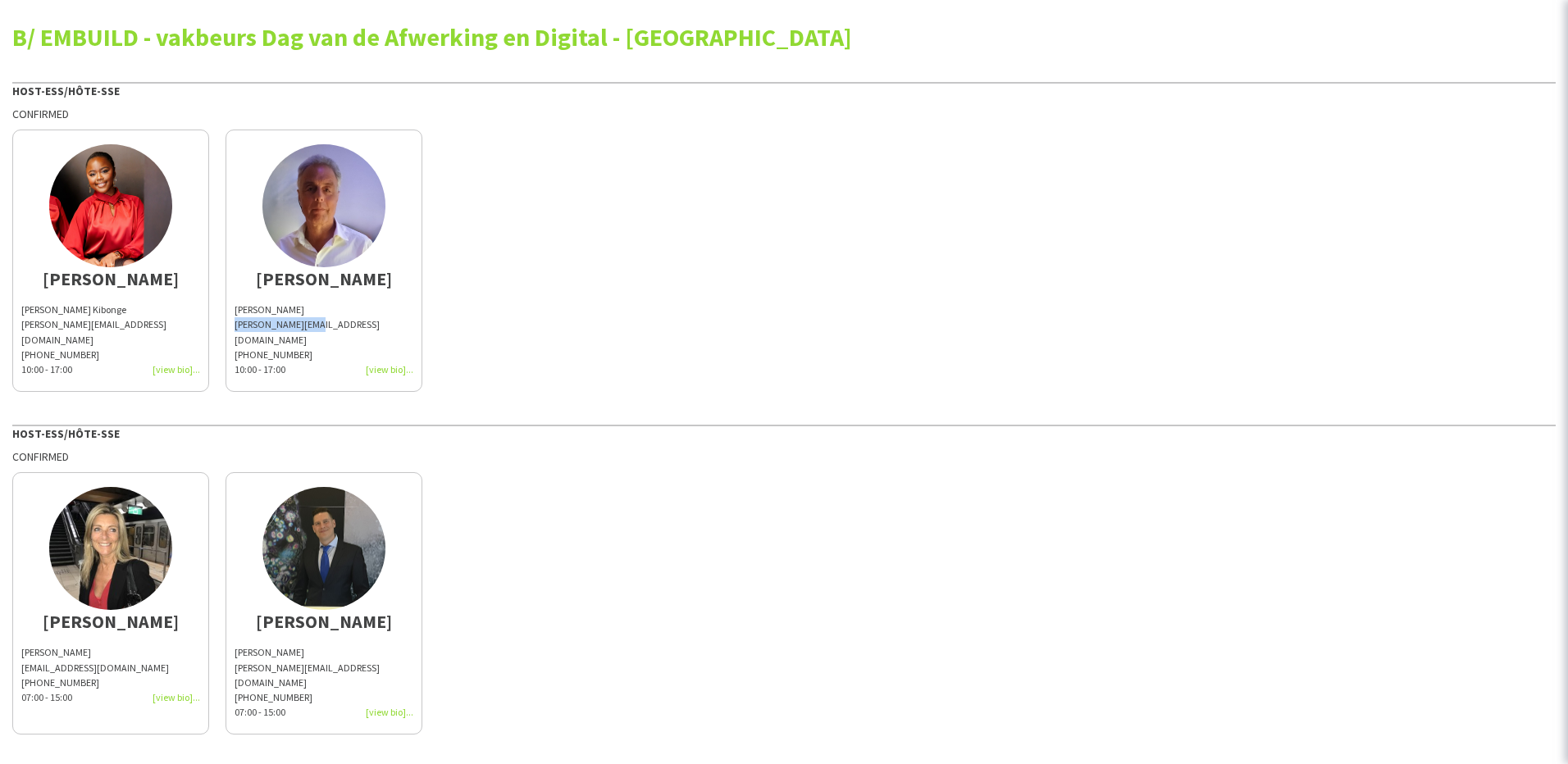
copy div "[PERSON_NAME][EMAIL_ADDRESS][DOMAIN_NAME]"
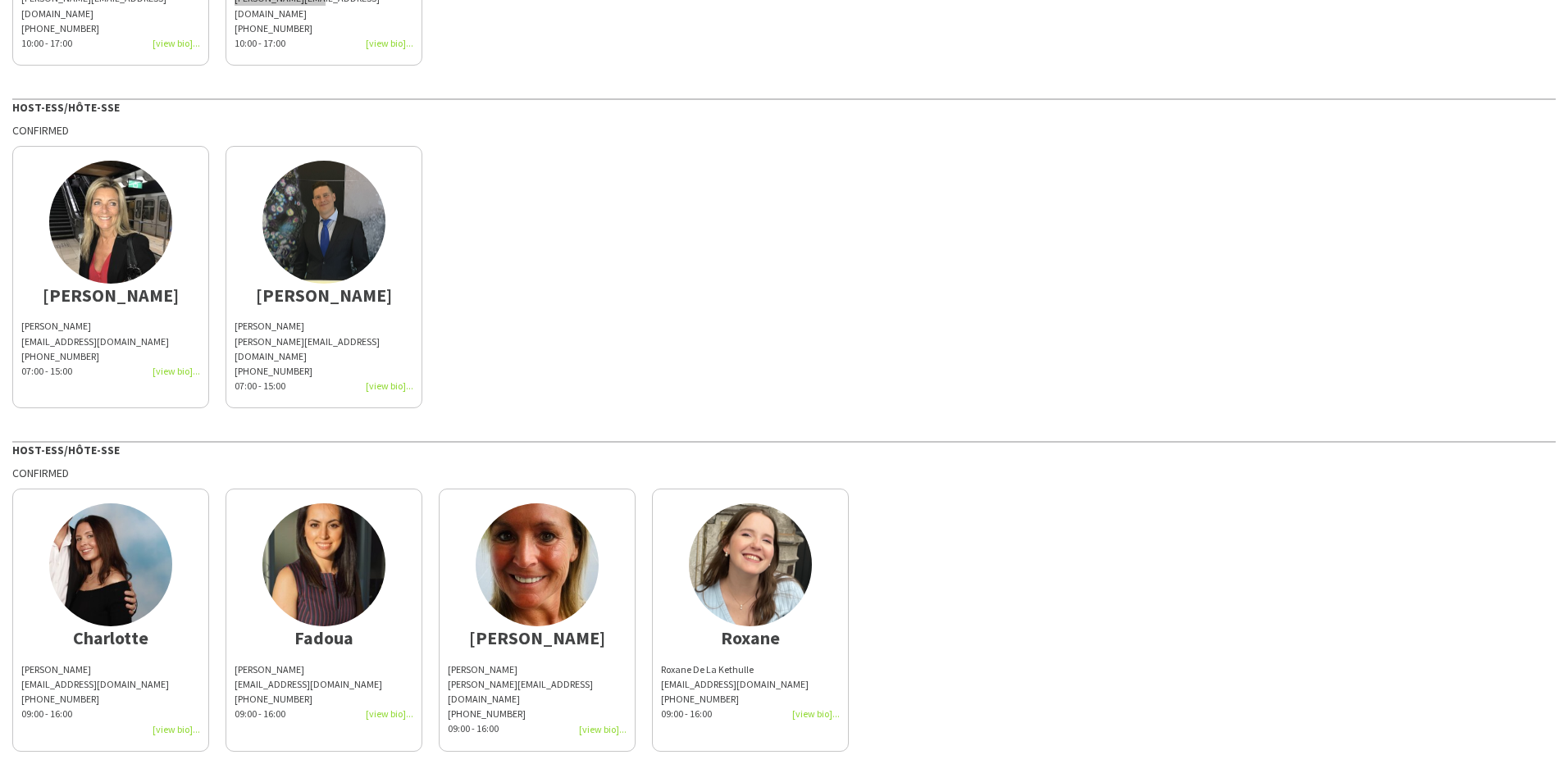
scroll to position [328, 0]
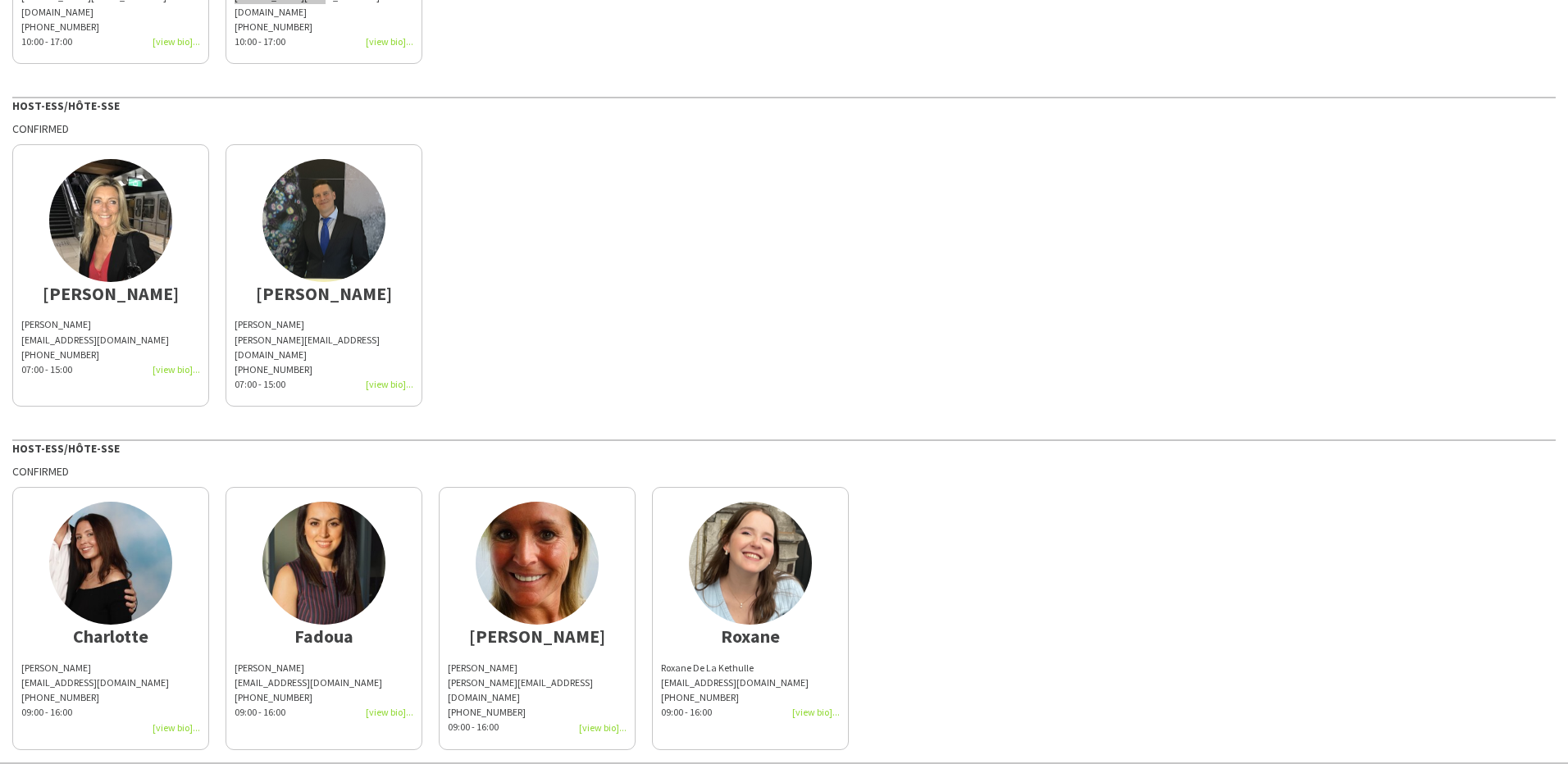
drag, startPoint x: 110, startPoint y: 306, endPoint x: 24, endPoint y: 307, distance: 86.0
click at [24, 317] on div "[PERSON_NAME]" at bounding box center [110, 324] width 179 height 15
copy div "[PERSON_NAME]"
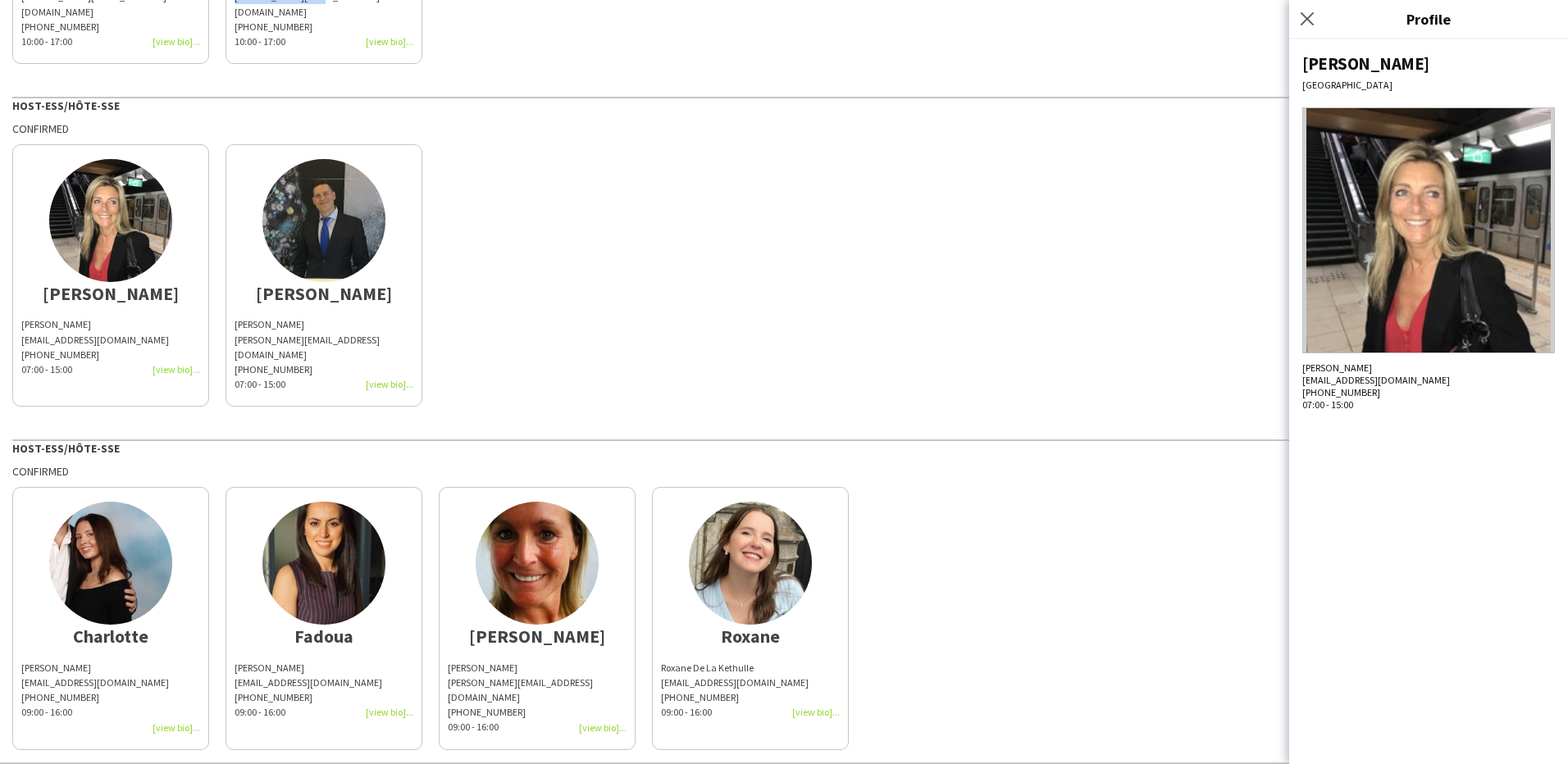
drag, startPoint x: 172, startPoint y: 323, endPoint x: 21, endPoint y: 322, distance: 151.0
click at [21, 333] on div "[EMAIL_ADDRESS][DOMAIN_NAME]" at bounding box center [110, 340] width 179 height 15
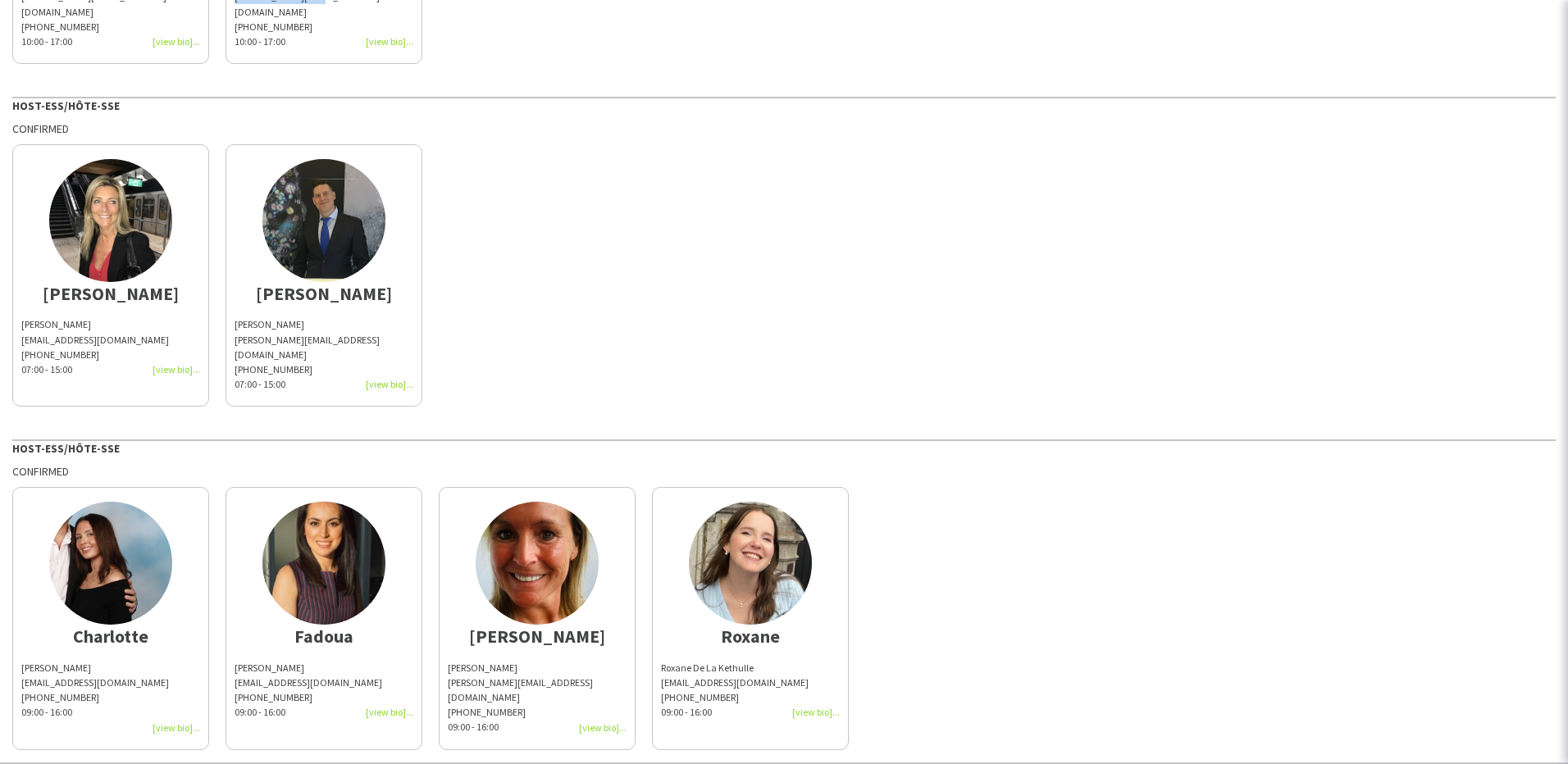
copy div "[EMAIL_ADDRESS][DOMAIN_NAME]"
drag, startPoint x: 327, startPoint y: 303, endPoint x: 225, endPoint y: 306, distance: 102.0
click at [225, 306] on div "[PERSON_NAME] [EMAIL_ADDRESS][DOMAIN_NAME] [PHONE_NUMBER]:00 - 15:00 [PERSON_NA…" at bounding box center [784, 271] width 1544 height 271
copy div "[PERSON_NAME]"
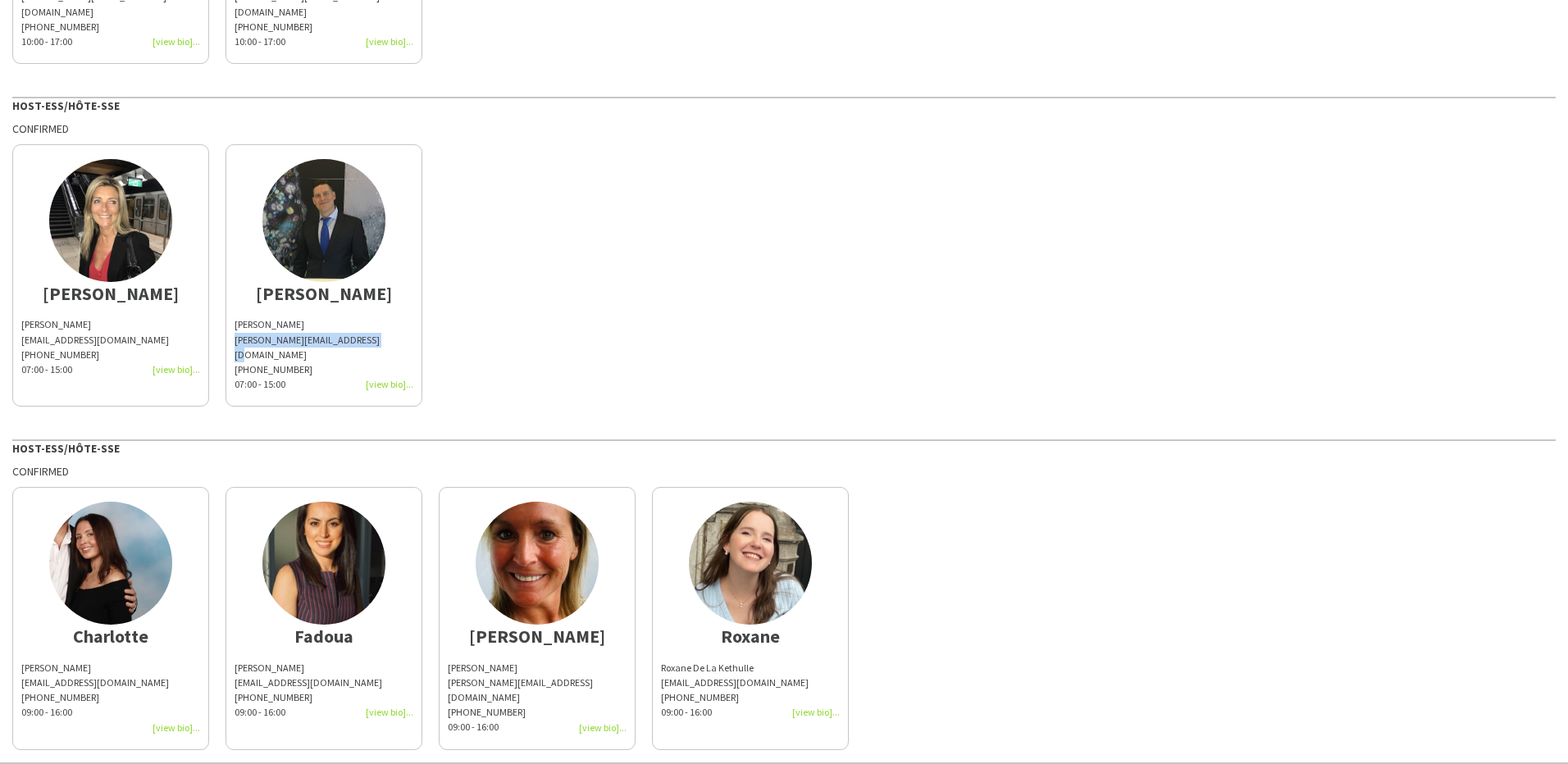
drag, startPoint x: 327, startPoint y: 327, endPoint x: 228, endPoint y: 326, distance: 99.0
click at [228, 326] on app-share-pages-crew-card "[PERSON_NAME] [PERSON_NAME][EMAIL_ADDRESS][DOMAIN_NAME] [PHONE_NUMBER]:00 - 15:…" at bounding box center [324, 275] width 196 height 262
copy div "[PERSON_NAME][EMAIL_ADDRESS][DOMAIN_NAME]"
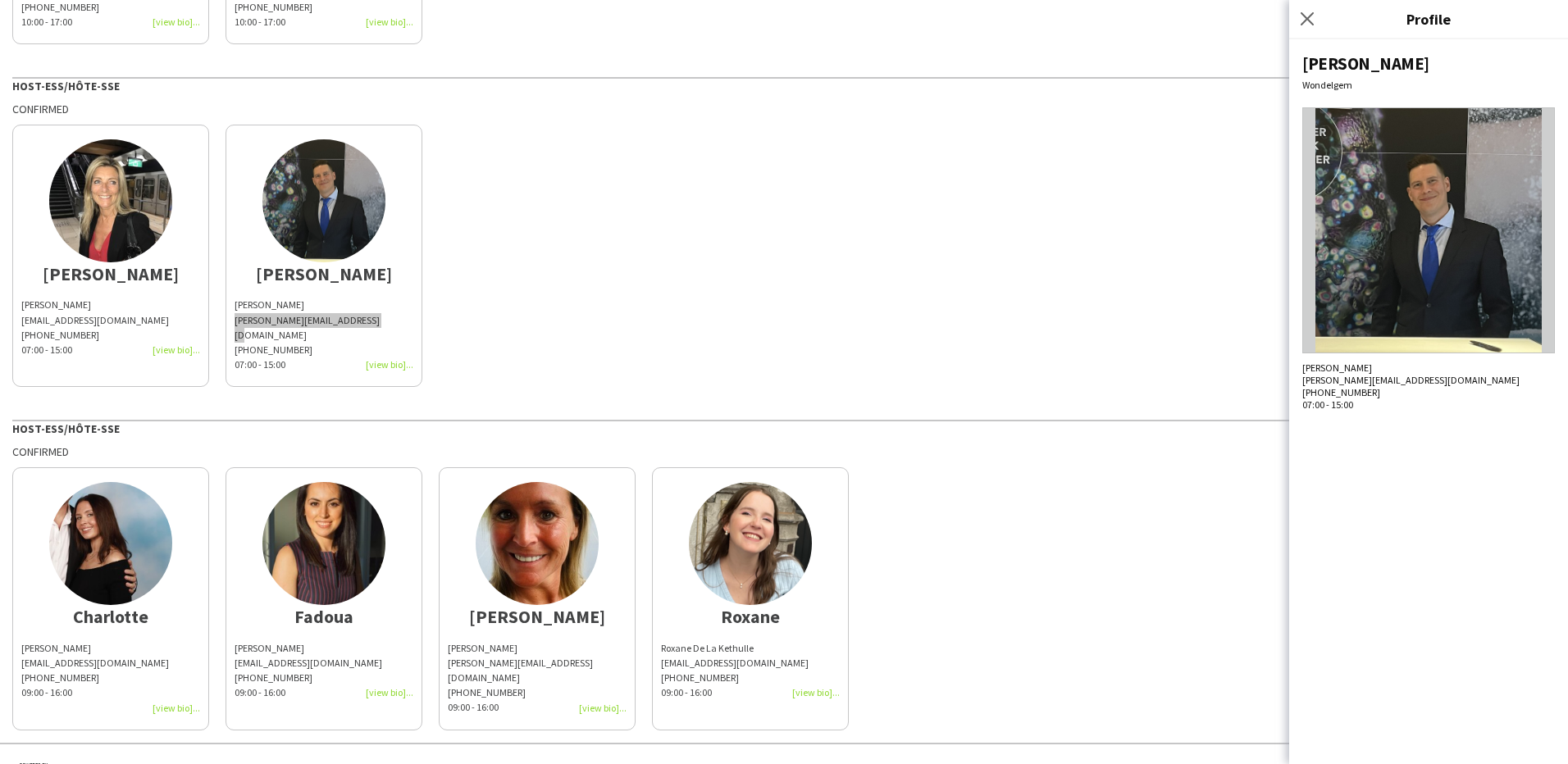
scroll to position [356, 0]
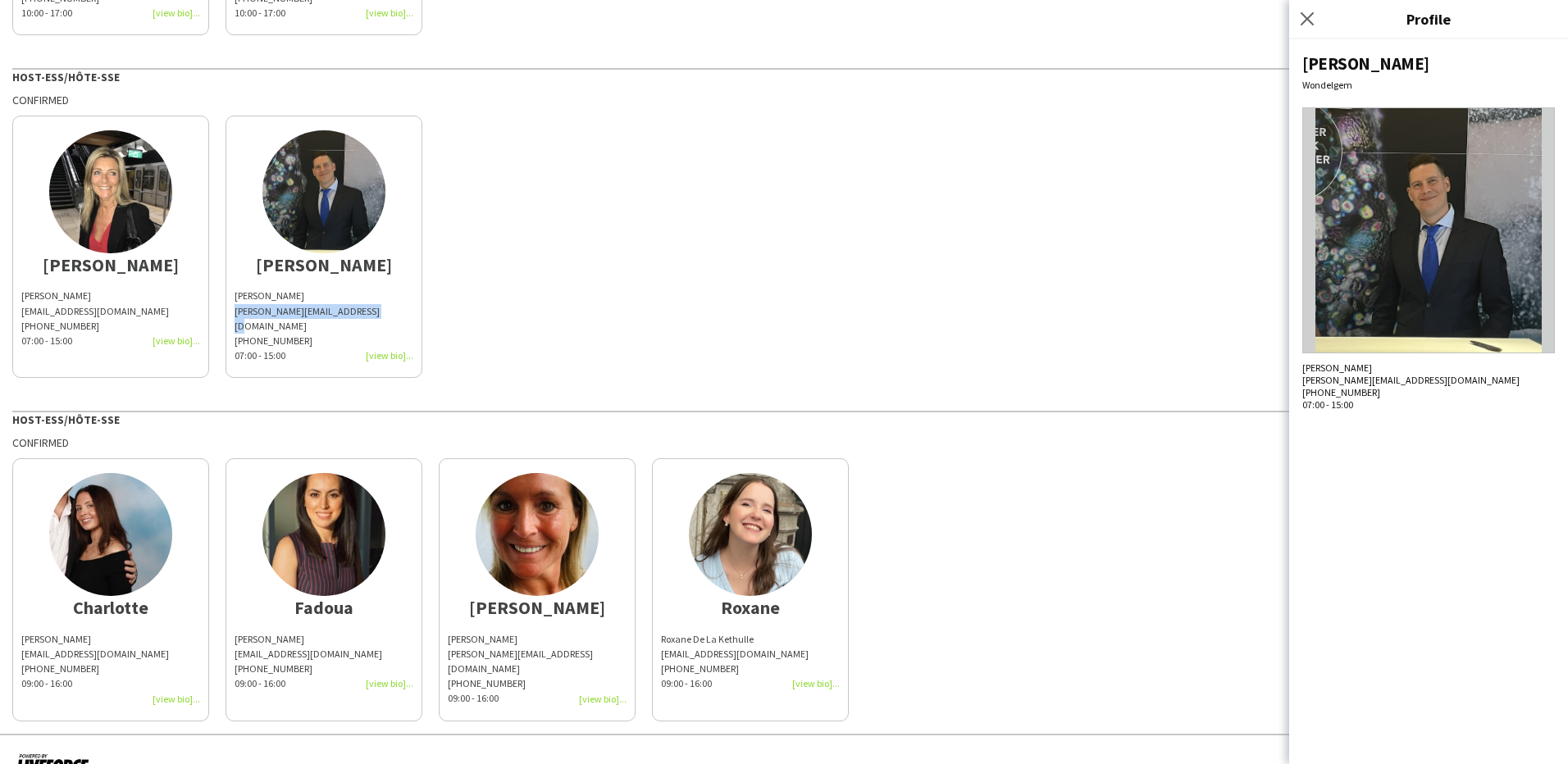
drag, startPoint x: 97, startPoint y: 611, endPoint x: 22, endPoint y: 604, distance: 75.3
click at [22, 632] on div "[PERSON_NAME] [PERSON_NAME][EMAIL_ADDRESS][DOMAIN_NAME] [PHONE_NUMBER]:00 - 16:…" at bounding box center [110, 669] width 179 height 75
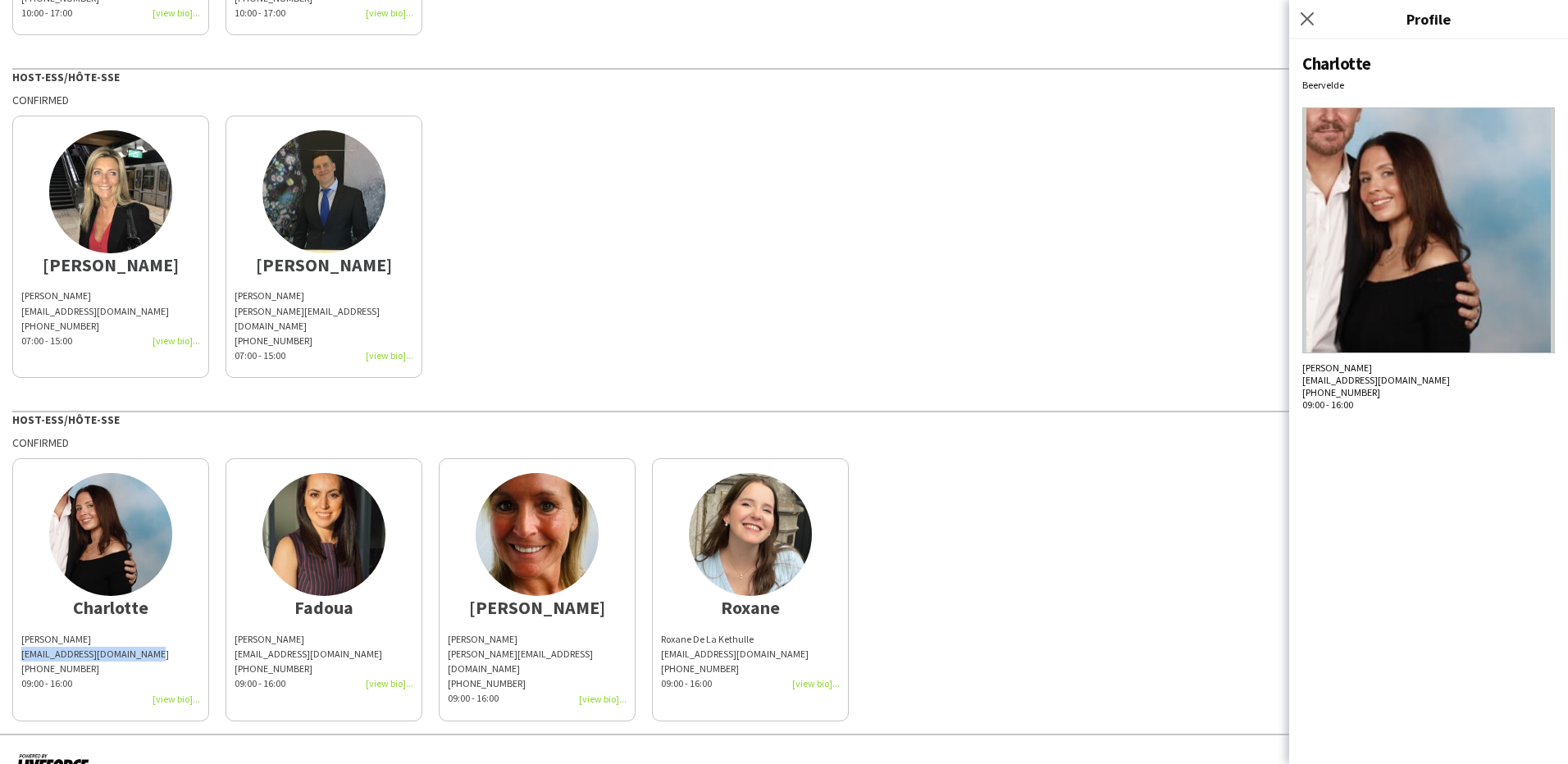
drag, startPoint x: 154, startPoint y: 623, endPoint x: 17, endPoint y: 622, distance: 137.0
click at [17, 622] on app-share-pages-crew-card "[PERSON_NAME] [PERSON_NAME][EMAIL_ADDRESS][DOMAIN_NAME] [PHONE_NUMBER]:00 - 16:…" at bounding box center [110, 589] width 196 height 262
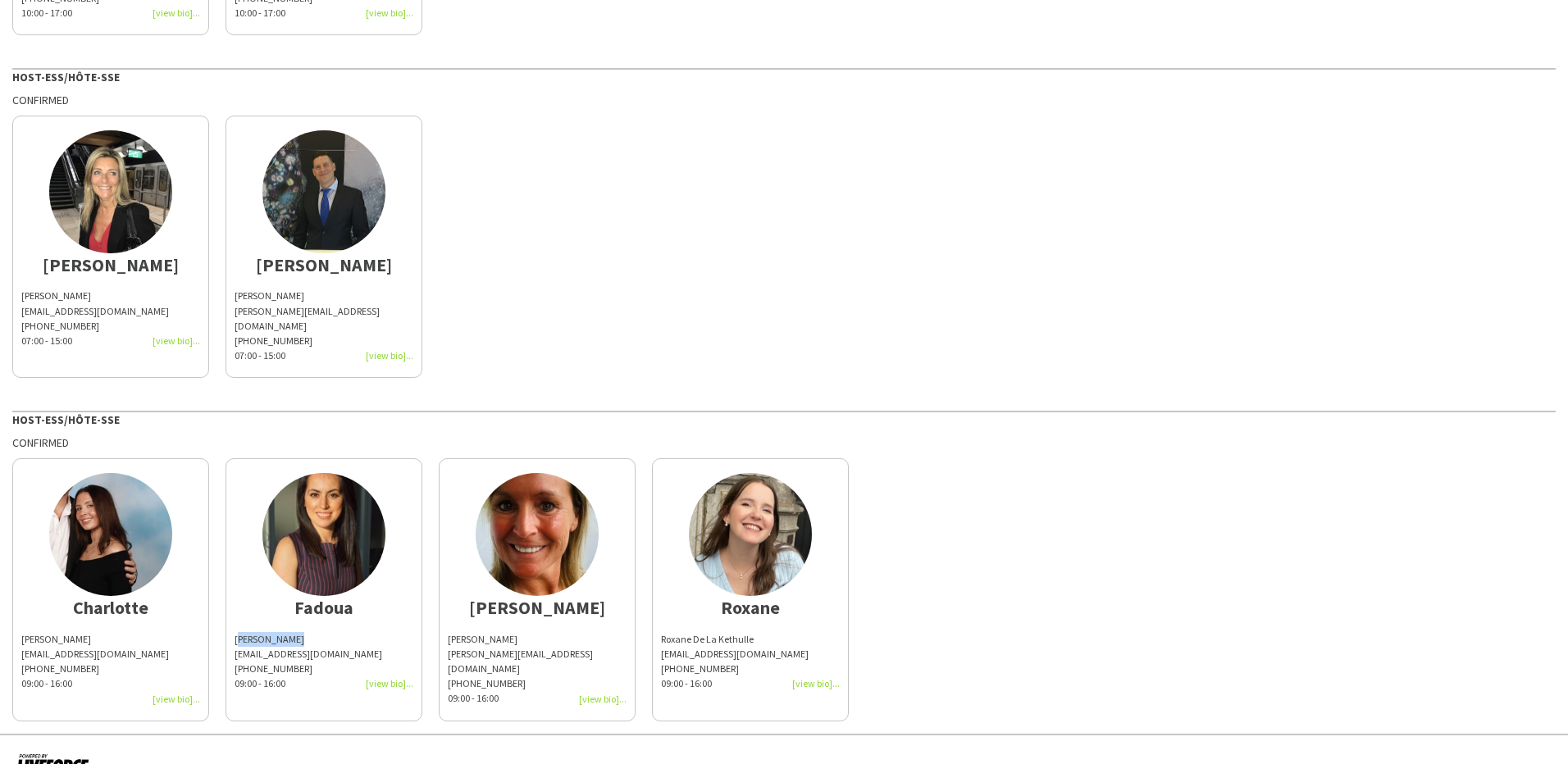
drag, startPoint x: 254, startPoint y: 610, endPoint x: 238, endPoint y: 610, distance: 16.0
click at [238, 632] on div "[PERSON_NAME]" at bounding box center [324, 639] width 179 height 15
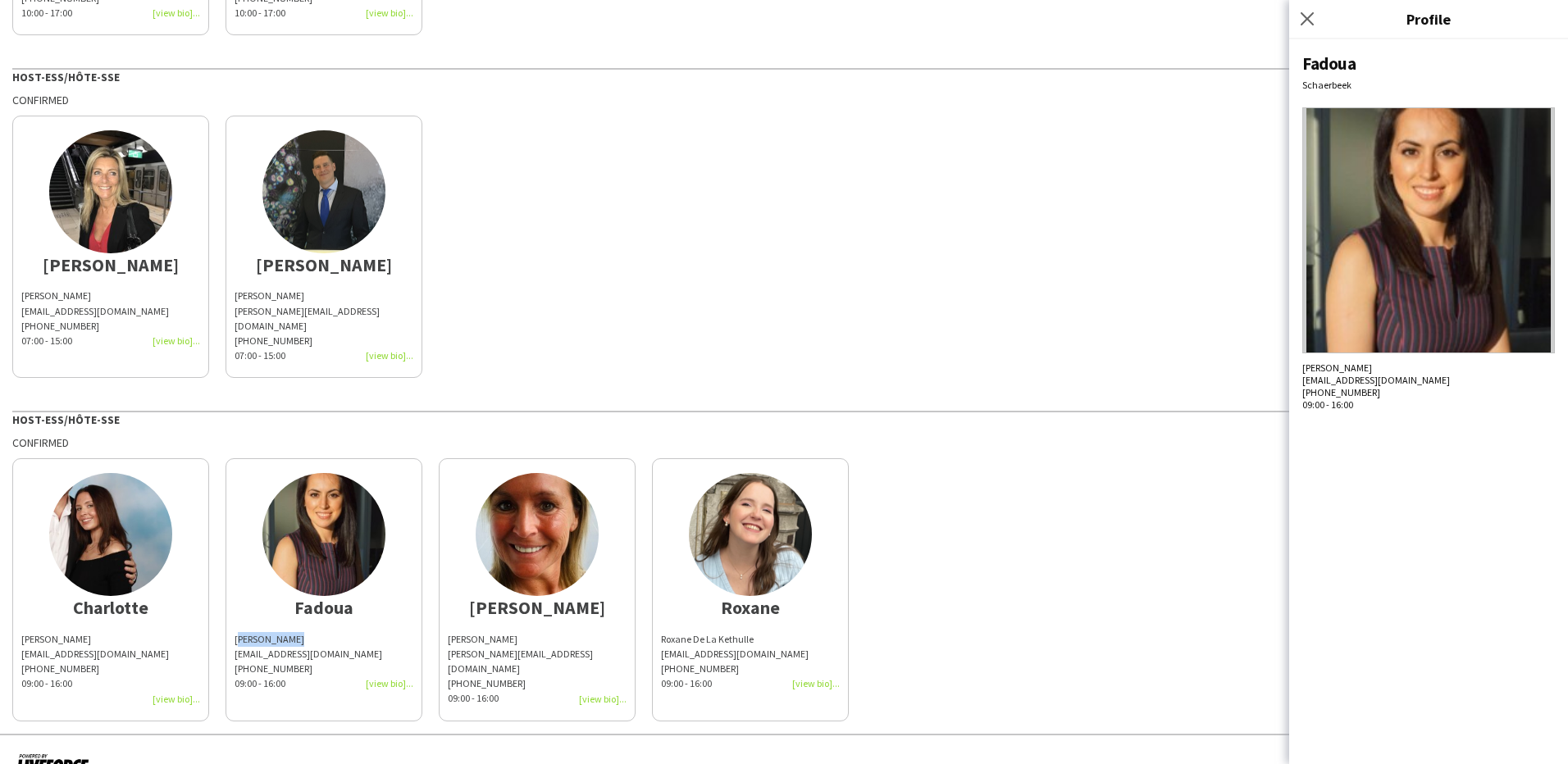
click at [235, 632] on div "[PERSON_NAME]" at bounding box center [324, 639] width 179 height 15
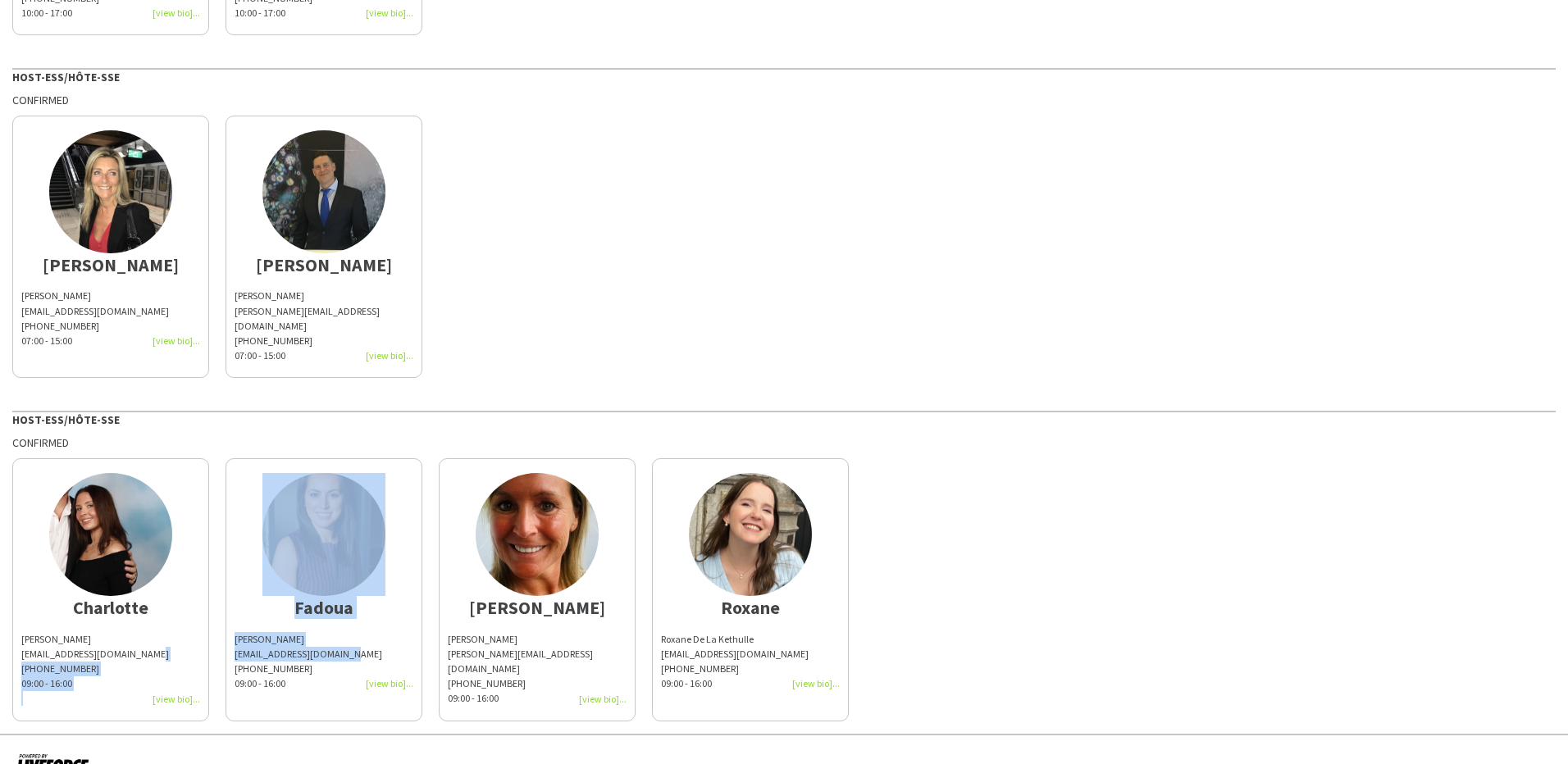
drag, startPoint x: 353, startPoint y: 620, endPoint x: 212, endPoint y: 626, distance: 141.1
click at [212, 626] on div "[PERSON_NAME] [PERSON_NAME][EMAIL_ADDRESS][DOMAIN_NAME] [PHONE_NUMBER]:00 - 16:…" at bounding box center [784, 585] width 1544 height 271
drag, startPoint x: 212, startPoint y: 626, endPoint x: 236, endPoint y: 625, distance: 24.0
click at [236, 647] on div "[EMAIL_ADDRESS][DOMAIN_NAME]" at bounding box center [324, 654] width 179 height 15
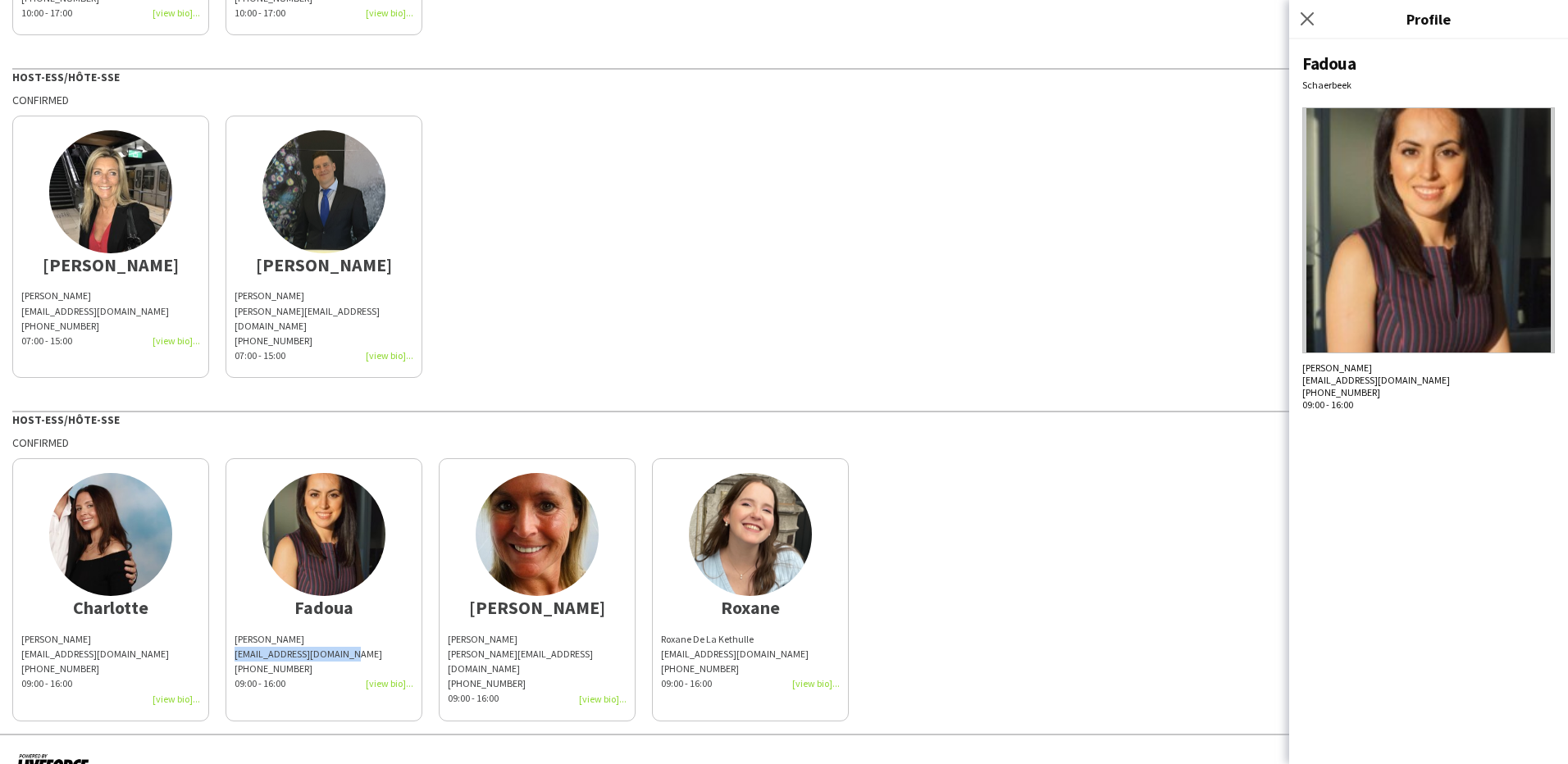
drag, startPoint x: 236, startPoint y: 625, endPoint x: 341, endPoint y: 620, distance: 105.1
click at [341, 647] on div "[EMAIL_ADDRESS][DOMAIN_NAME]" at bounding box center [324, 654] width 179 height 15
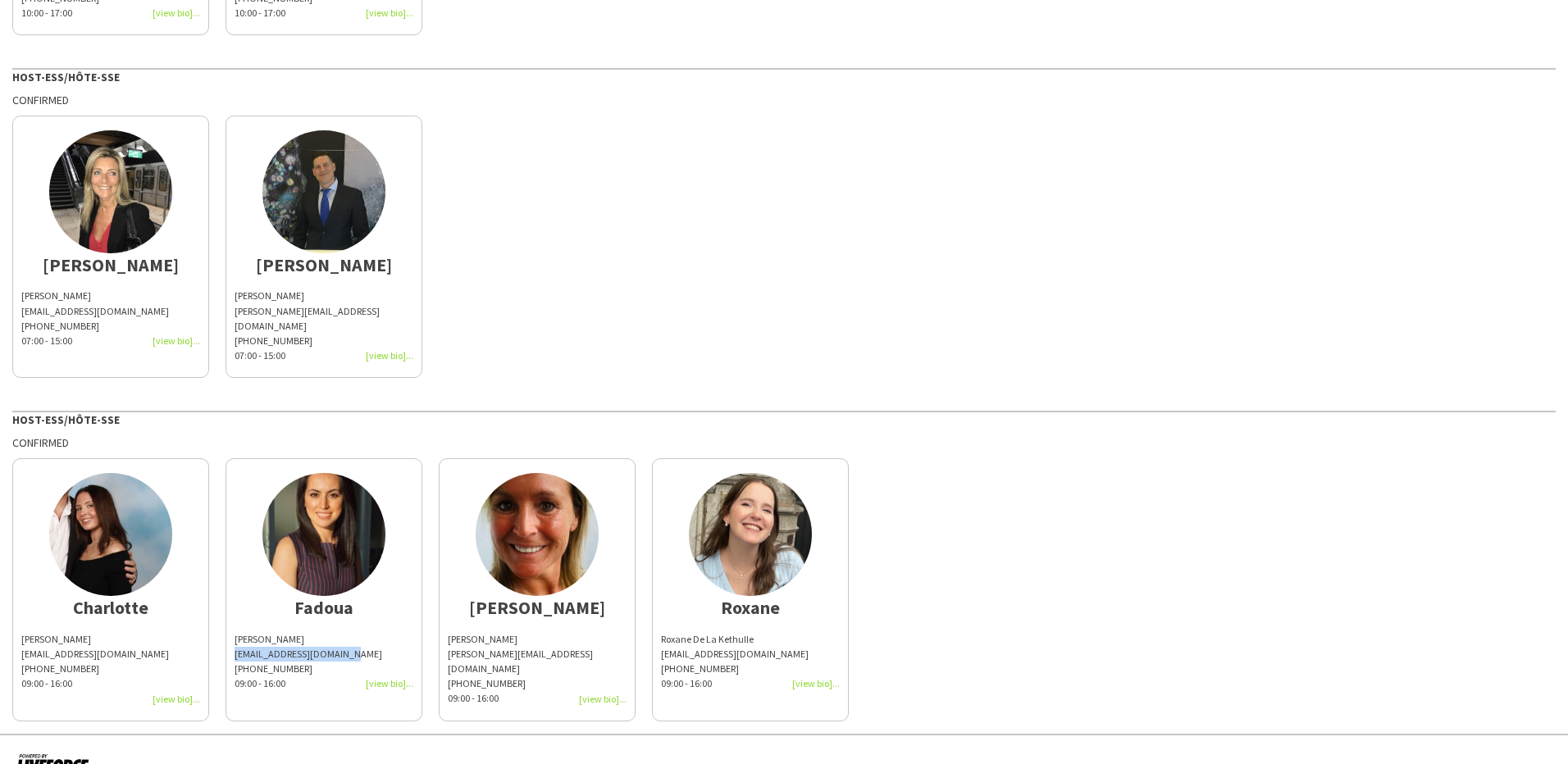
drag, startPoint x: 488, startPoint y: 611, endPoint x: 444, endPoint y: 612, distance: 44.0
click at [444, 612] on app-share-pages-crew-card "[PERSON_NAME] [PERSON_NAME][EMAIL_ADDRESS][DOMAIN_NAME] [PHONE_NUMBER]:00 - 16:…" at bounding box center [537, 589] width 196 height 262
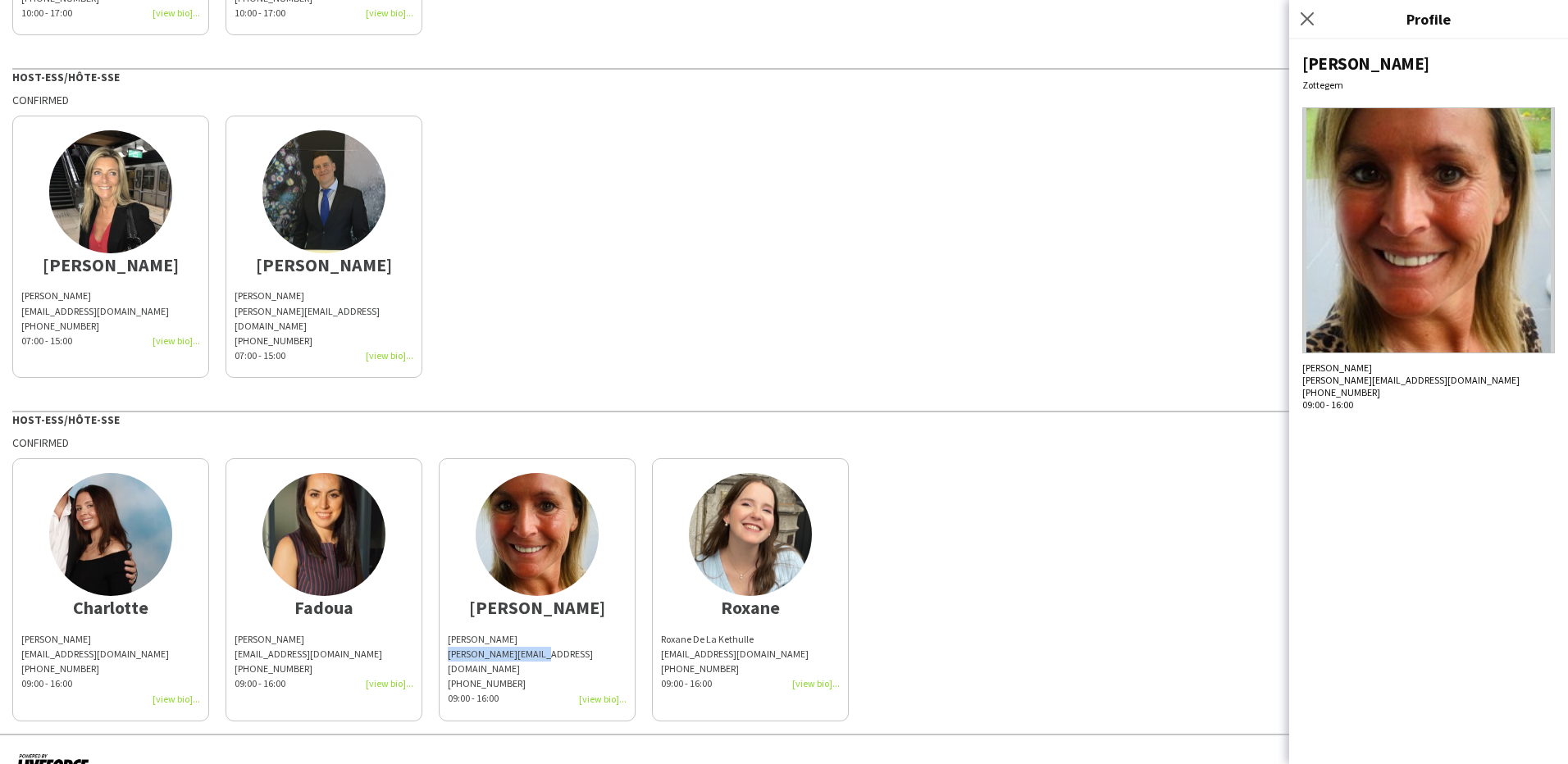
drag, startPoint x: 481, startPoint y: 622, endPoint x: 439, endPoint y: 623, distance: 42.0
click at [439, 623] on app-share-pages-crew-card "[PERSON_NAME] [PERSON_NAME][EMAIL_ADDRESS][DOMAIN_NAME] [PHONE_NUMBER]:00 - 16:…" at bounding box center [537, 589] width 196 height 262
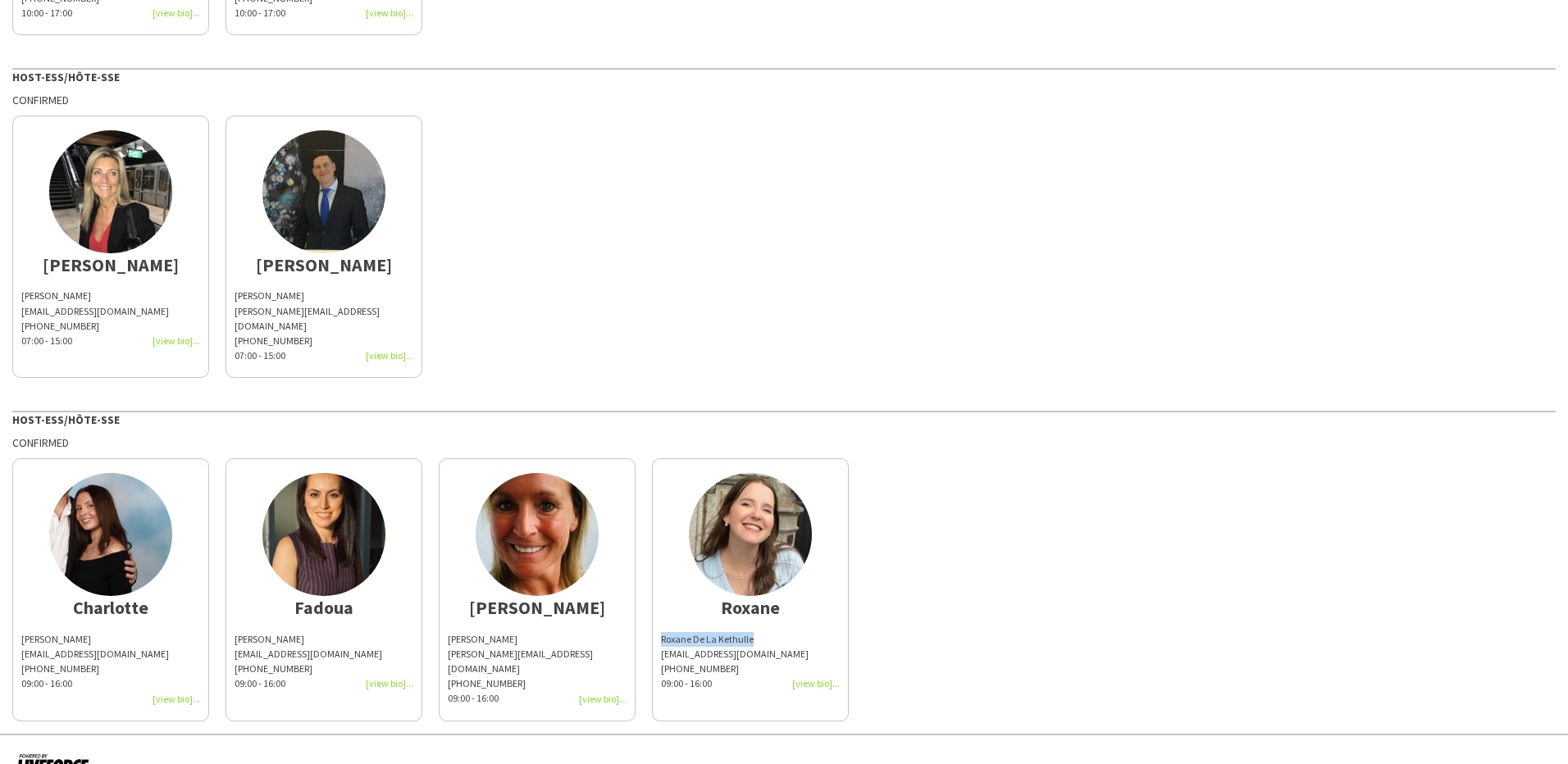
drag, startPoint x: 773, startPoint y: 610, endPoint x: 663, endPoint y: 611, distance: 110.0
click at [663, 632] on div "Roxane De La Kethulle" at bounding box center [750, 639] width 179 height 15
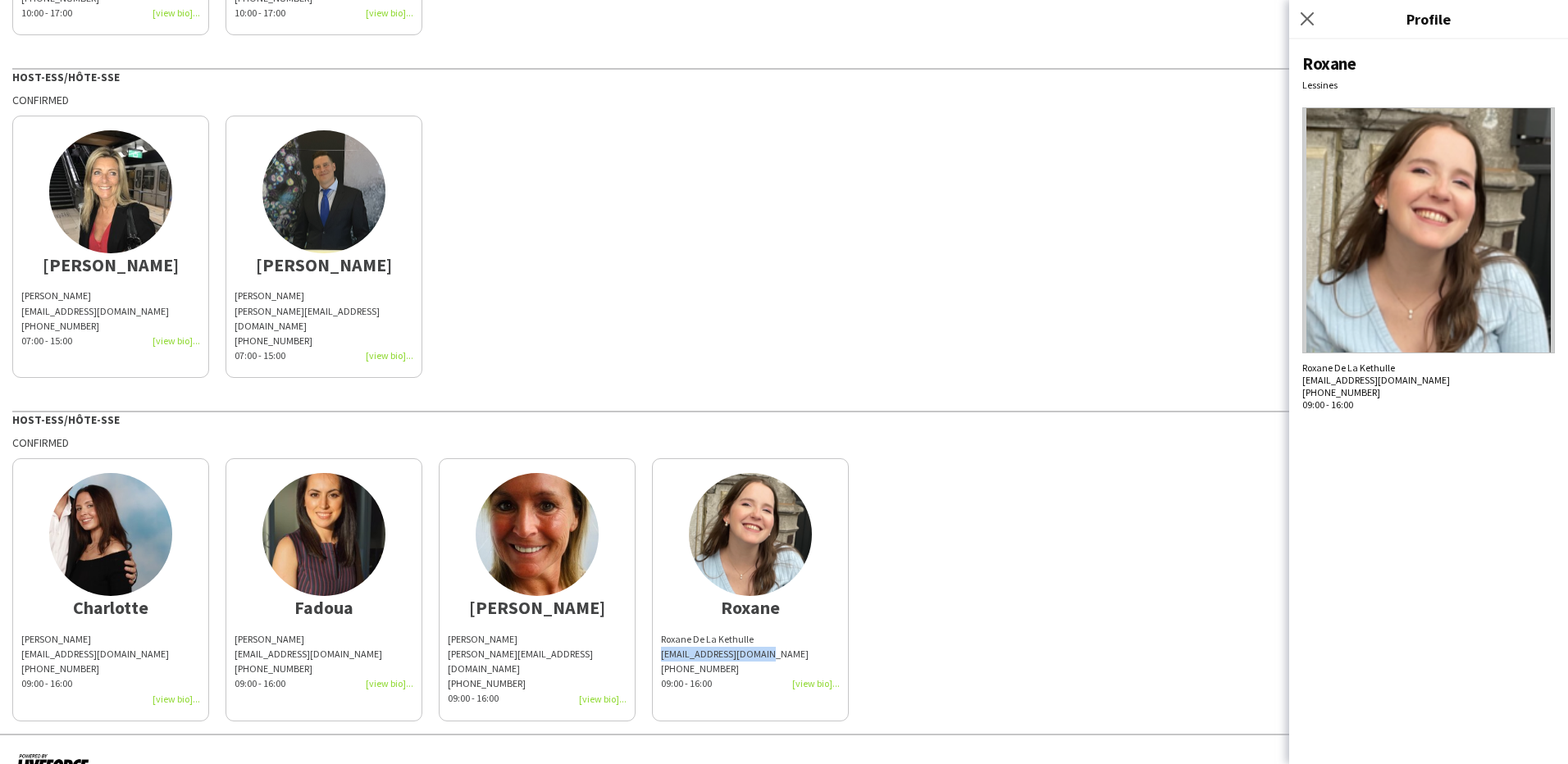
drag, startPoint x: 775, startPoint y: 623, endPoint x: 660, endPoint y: 624, distance: 115.0
click at [660, 624] on app-share-pages-crew-card "[PERSON_NAME] De La Kethulle [EMAIL_ADDRESS][DOMAIN_NAME] [PHONE_NUMBER]:00 - 1…" at bounding box center [750, 589] width 196 height 262
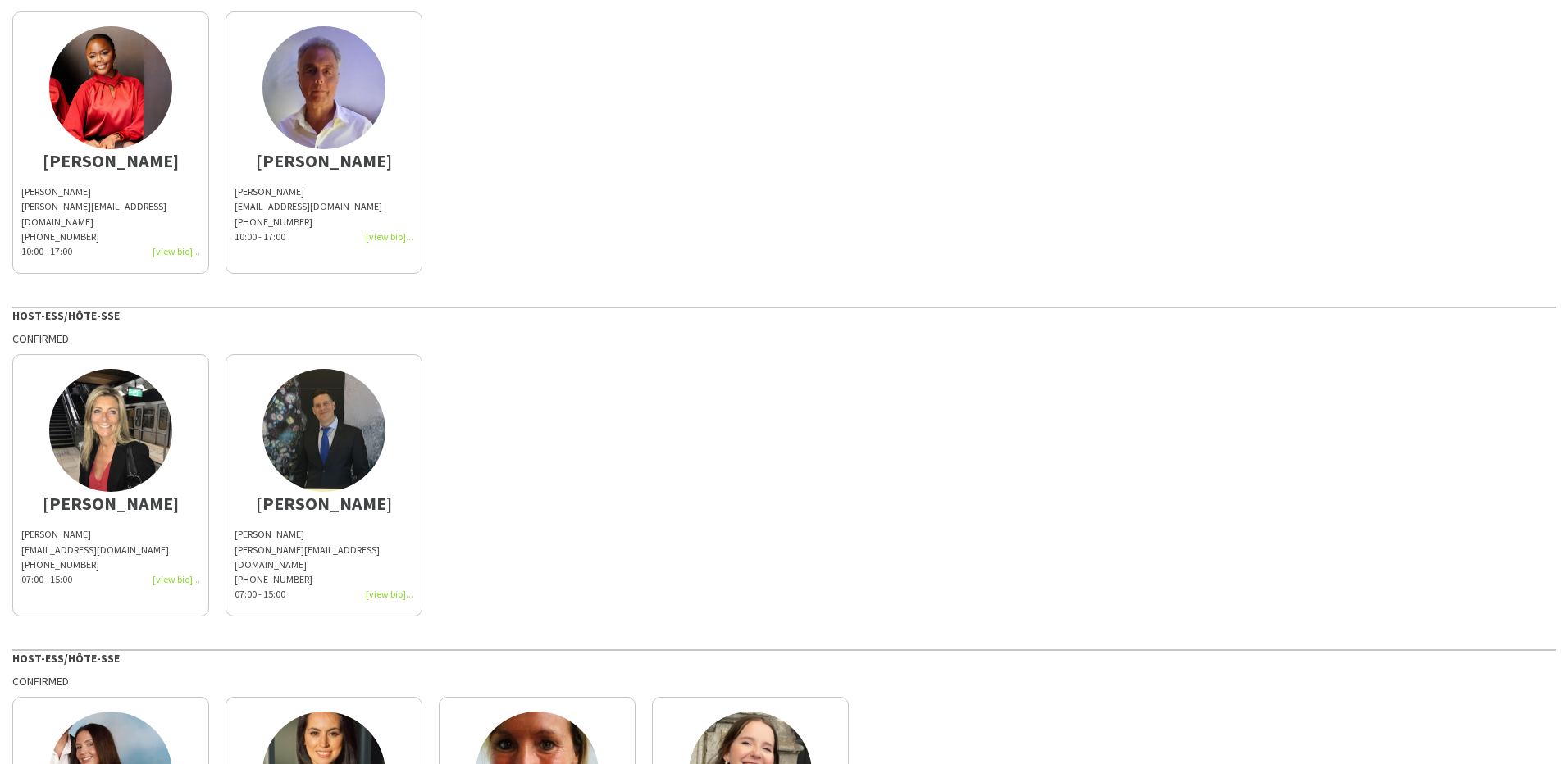
scroll to position [111, 0]
